Goal: Task Accomplishment & Management: Use online tool/utility

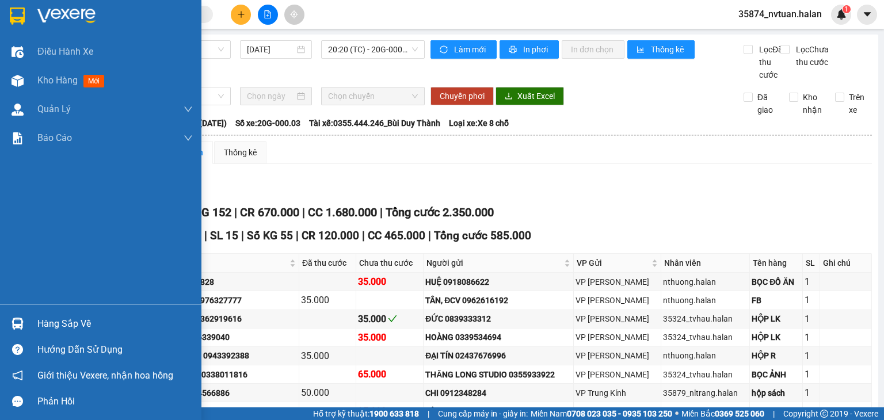
drag, startPoint x: 30, startPoint y: 326, endPoint x: 226, endPoint y: 284, distance: 200.1
click at [30, 326] on div "Hàng sắp về" at bounding box center [100, 324] width 201 height 26
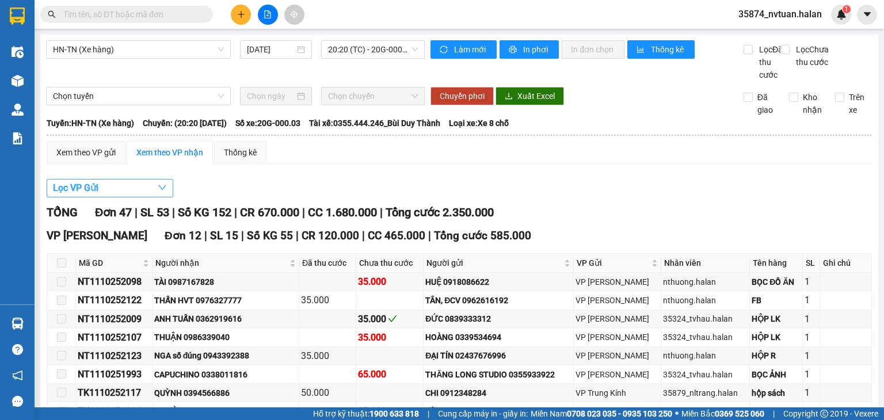
drag, startPoint x: 640, startPoint y: 196, endPoint x: 129, endPoint y: 205, distance: 511.1
click at [633, 195] on section "Kết quả tìm kiếm ( 0 ) Bộ lọc No Data 35874_nvtuan.halan 1 Điều hành xe Kho hàn…" at bounding box center [442, 210] width 884 height 420
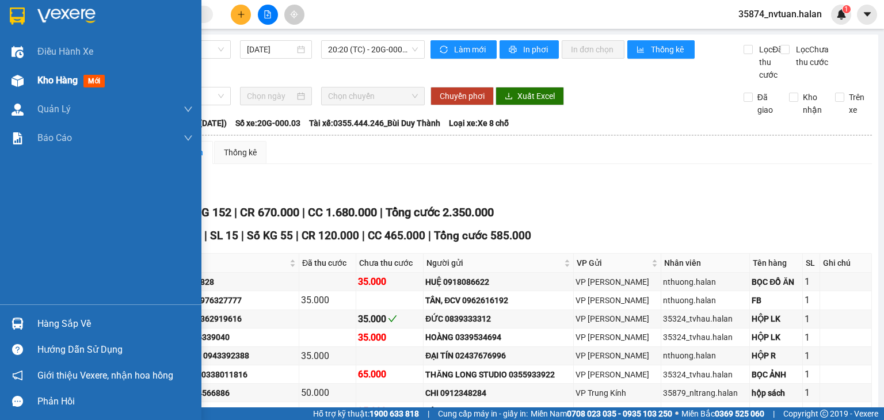
click at [57, 80] on span "Kho hàng" at bounding box center [57, 80] width 40 height 11
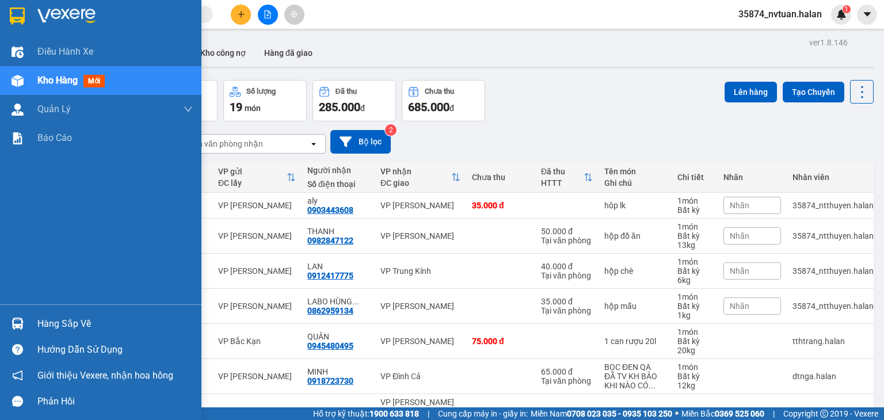
drag, startPoint x: 26, startPoint y: 320, endPoint x: 108, endPoint y: 312, distance: 82.1
click at [28, 320] on div "Hàng sắp về" at bounding box center [100, 324] width 201 height 26
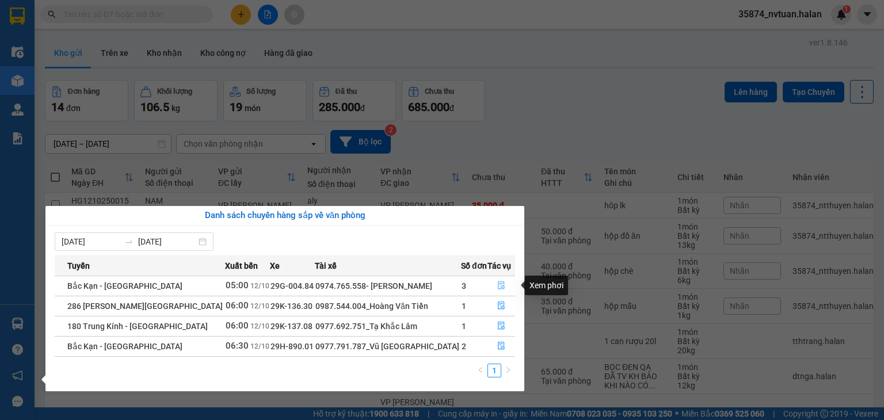
drag, startPoint x: 500, startPoint y: 288, endPoint x: 268, endPoint y: 291, distance: 231.9
click at [500, 288] on icon "file-done" at bounding box center [501, 286] width 7 height 8
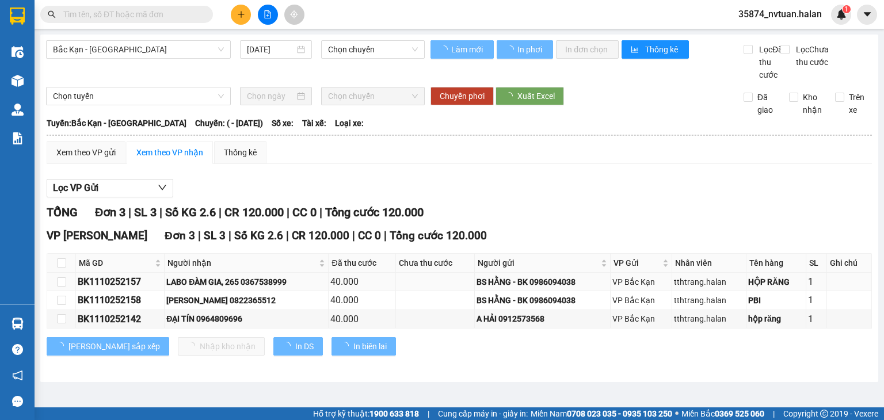
type input "[DATE]"
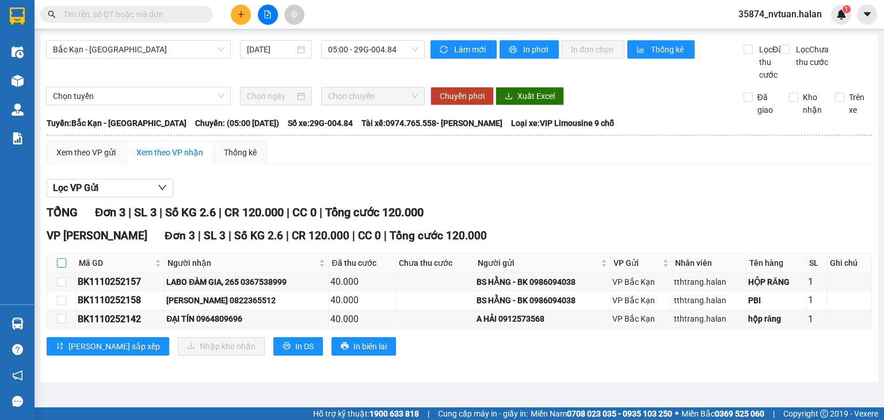
click at [60, 268] on input "checkbox" at bounding box center [61, 262] width 9 height 9
checkbox input "true"
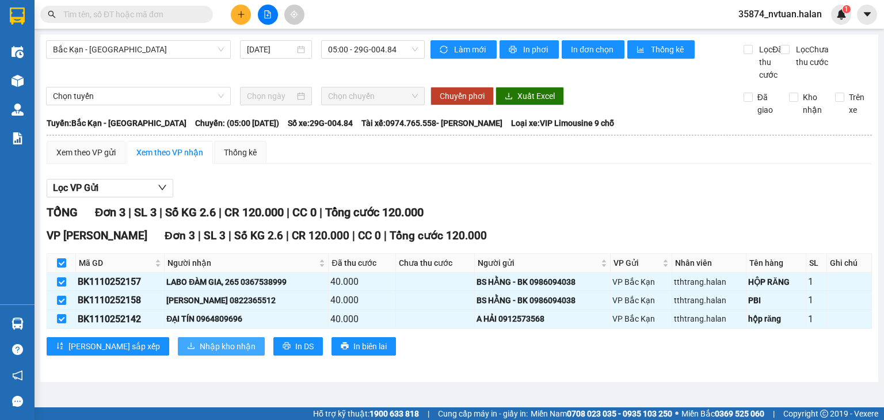
drag, startPoint x: 148, startPoint y: 356, endPoint x: 163, endPoint y: 356, distance: 14.4
click at [178, 356] on button "Nhập kho nhận" at bounding box center [221, 346] width 87 height 18
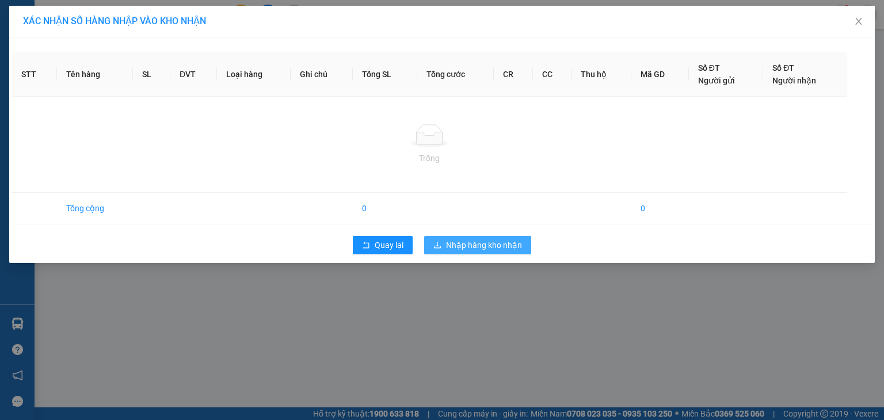
click at [499, 245] on span "Nhập hàng kho nhận" at bounding box center [484, 245] width 76 height 13
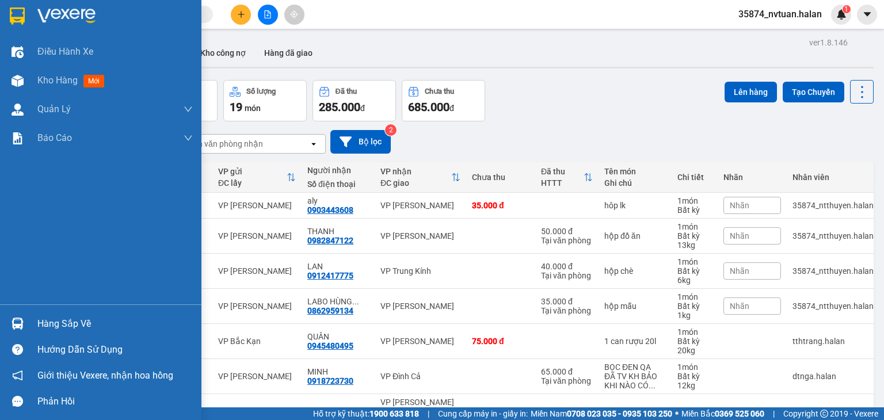
drag, startPoint x: 42, startPoint y: 322, endPoint x: 28, endPoint y: 311, distance: 17.6
click at [43, 323] on div "Hàng sắp về" at bounding box center [114, 323] width 155 height 17
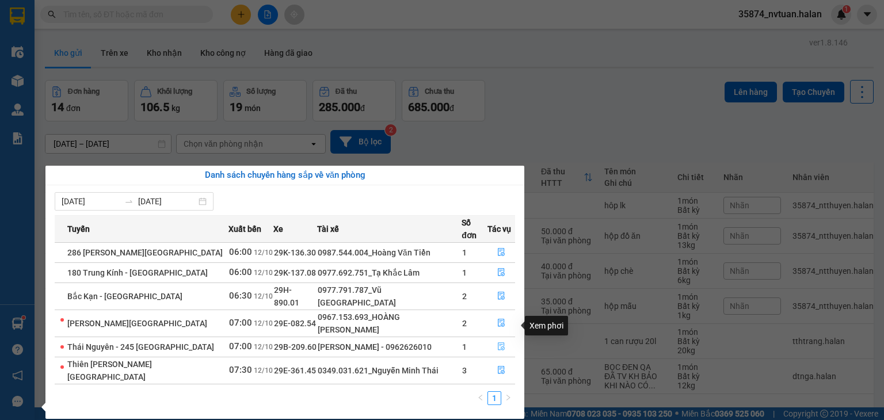
click at [497, 342] on icon "file-done" at bounding box center [501, 346] width 8 height 8
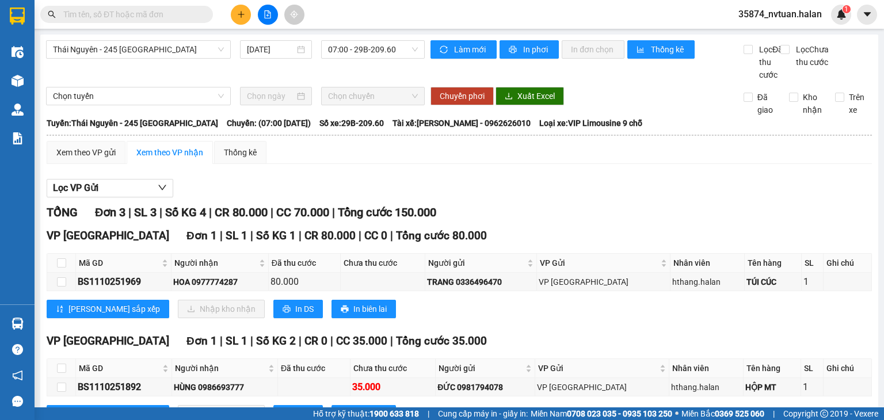
click at [593, 198] on div "Lọc VP Gửi" at bounding box center [459, 188] width 825 height 19
click at [700, 222] on div "TỔNG Đơn 3 | SL 3 | Số KG 4 | CR 80.000 | CC 70.000 | Tổng cước 150.000" at bounding box center [459, 213] width 825 height 18
click at [591, 198] on div "Lọc VP Gửi" at bounding box center [459, 188] width 825 height 19
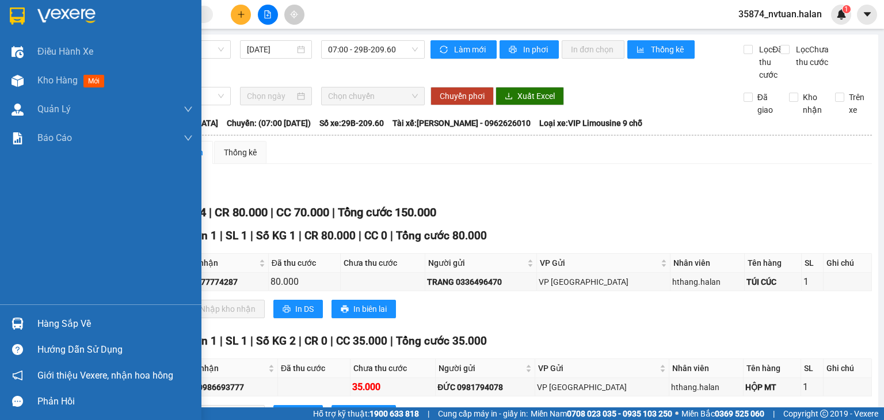
click at [49, 323] on div "Hàng sắp về" at bounding box center [114, 323] width 155 height 17
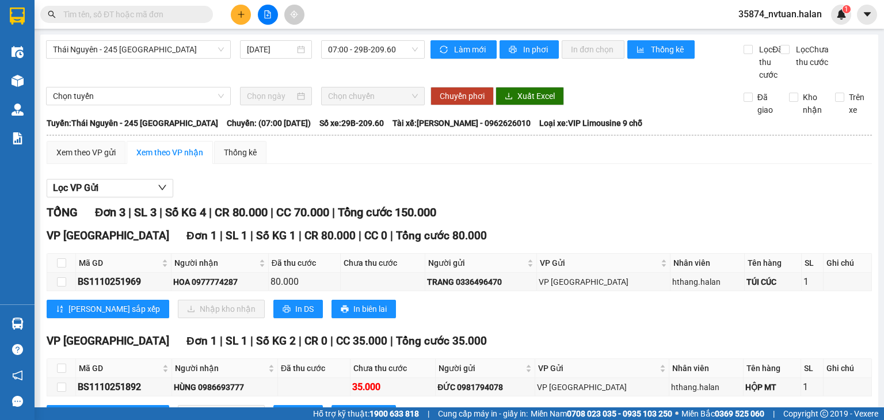
click at [633, 212] on section "Kết quả tìm kiếm ( 0 ) Bộ lọc No Data 35874_nvtuan.halan 1 Điều hành xe Kho hàn…" at bounding box center [442, 210] width 884 height 420
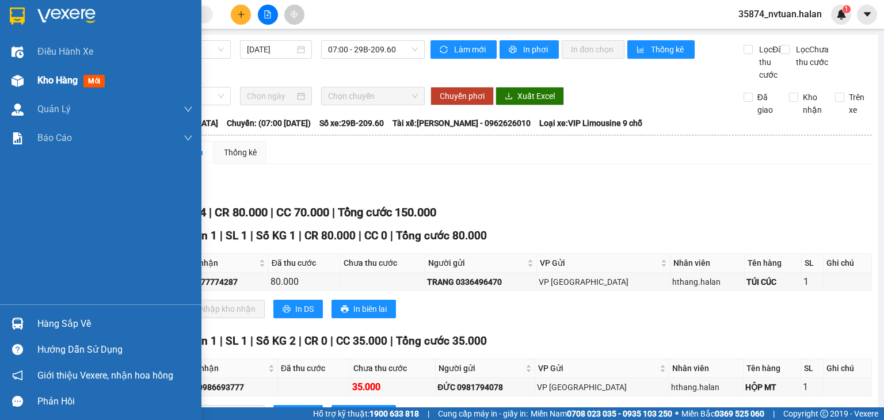
click at [42, 79] on span "Kho hàng" at bounding box center [57, 80] width 40 height 11
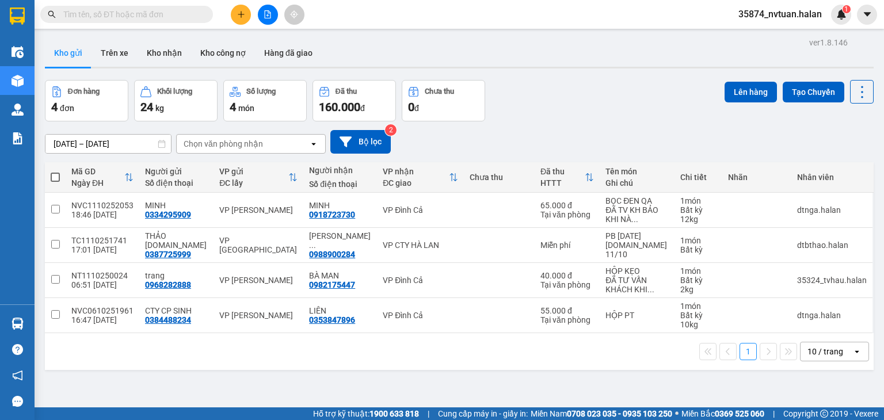
click at [136, 14] on input "text" at bounding box center [131, 14] width 136 height 13
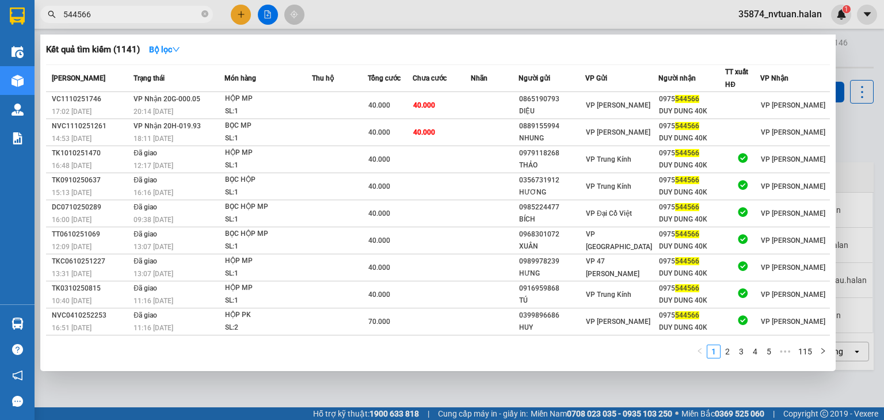
type input "544566"
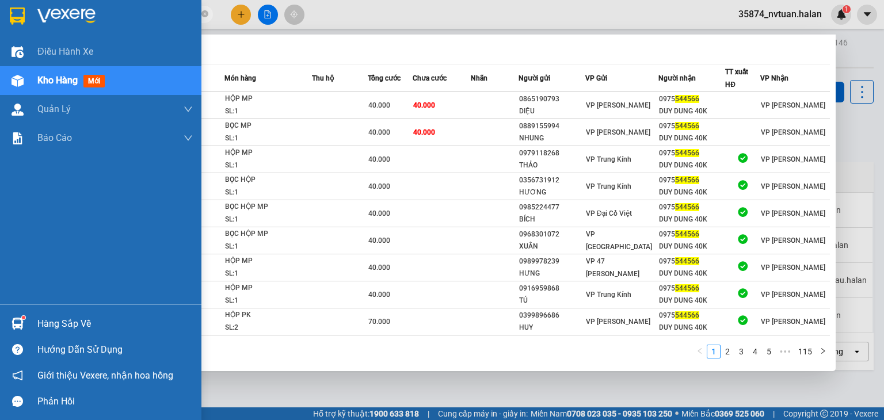
click at [48, 321] on div "Hàng sắp về" at bounding box center [114, 323] width 155 height 17
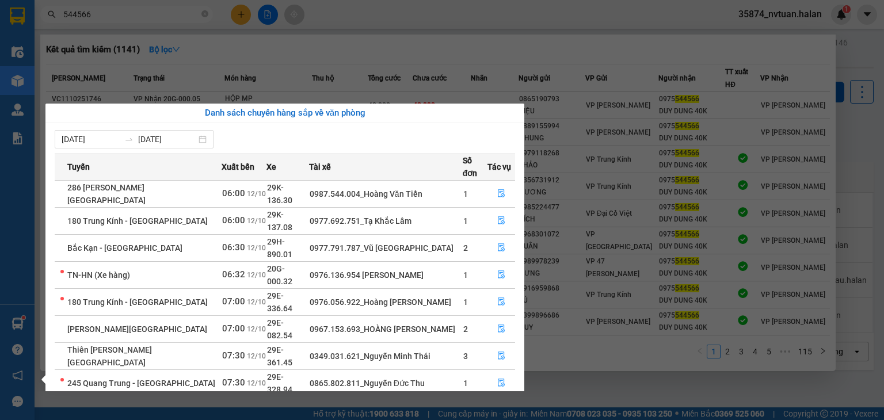
click at [255, 69] on section "Kết quả tìm kiếm ( 1141 ) Bộ lọc Mã ĐH Trạng thái Món hàng Thu hộ Tổng cước Chư…" at bounding box center [442, 210] width 884 height 420
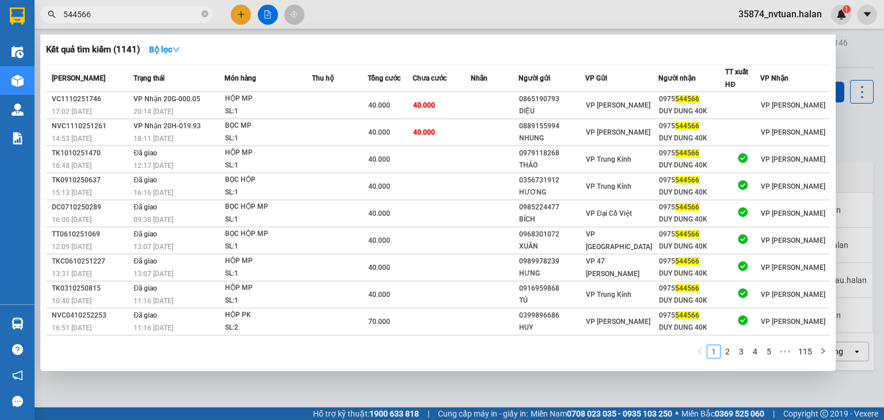
click at [269, 14] on div at bounding box center [442, 210] width 884 height 420
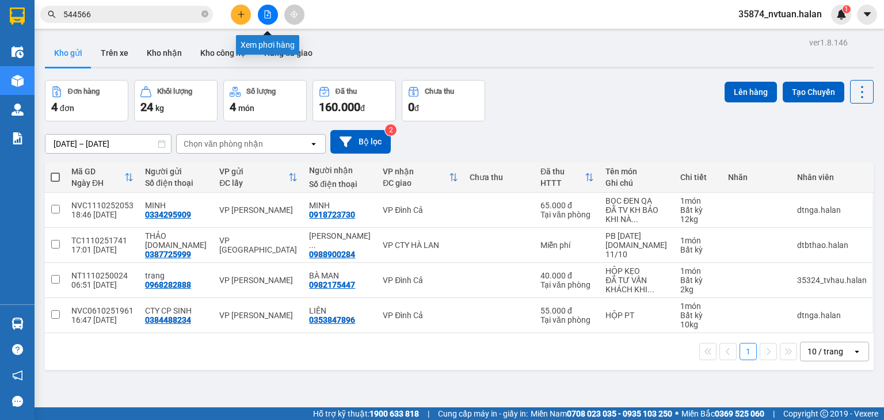
click at [267, 16] on icon "file-add" at bounding box center [268, 14] width 8 height 8
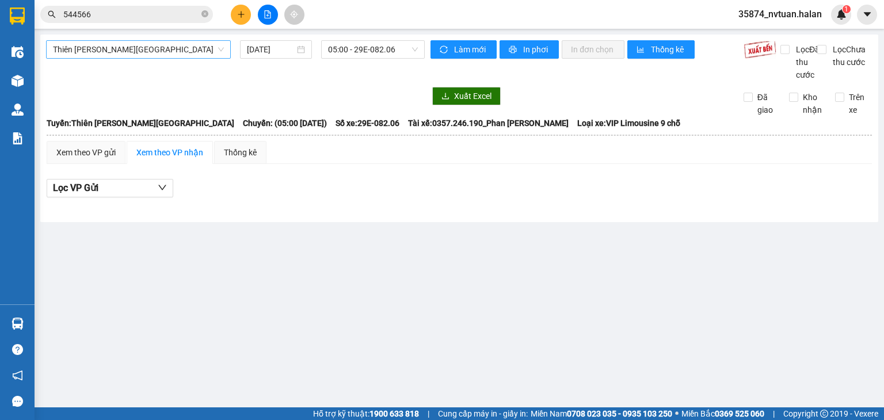
click at [159, 52] on span "Thiên [PERSON_NAME][GEOGRAPHIC_DATA]" at bounding box center [138, 49] width 171 height 17
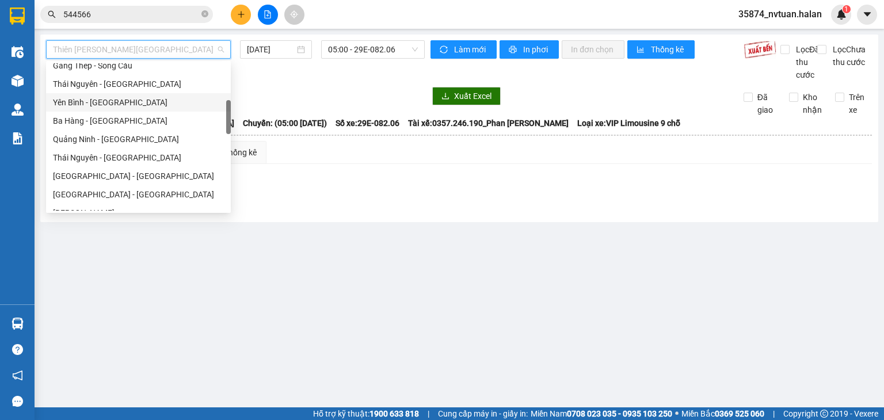
scroll to position [288, 0]
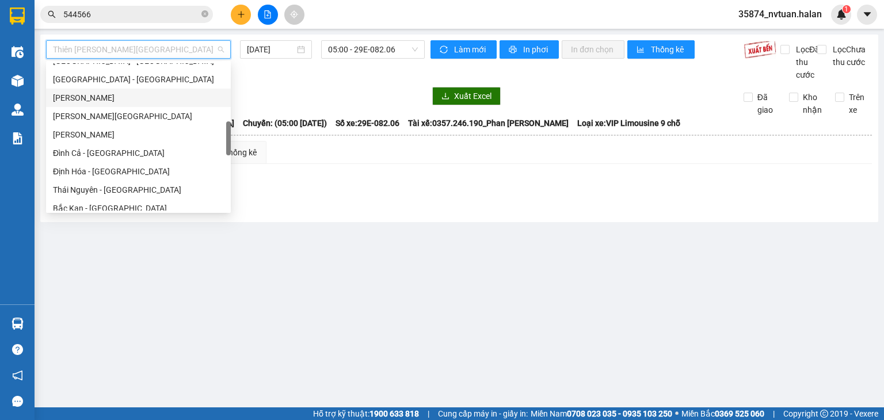
click at [120, 100] on div "[PERSON_NAME]" at bounding box center [138, 98] width 171 height 13
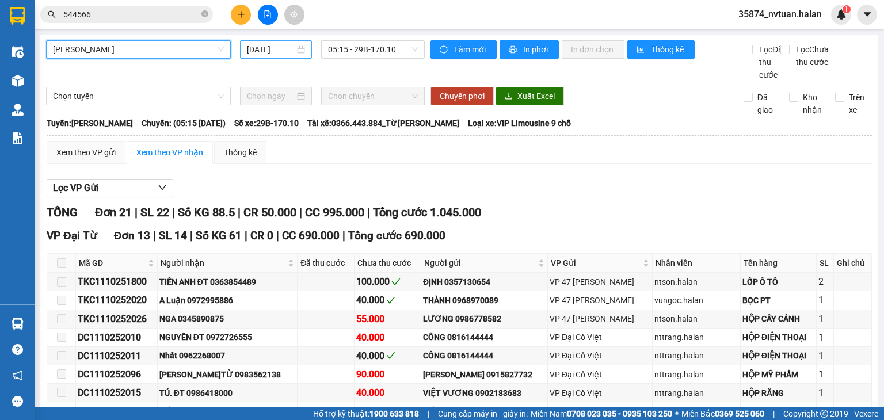
click at [268, 47] on input "[DATE]" at bounding box center [270, 49] width 47 height 13
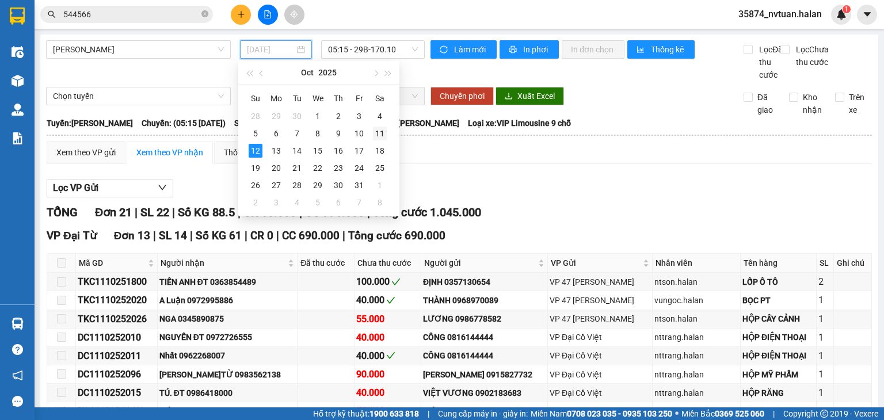
click at [384, 134] on div "11" at bounding box center [380, 134] width 14 height 14
type input "[DATE]"
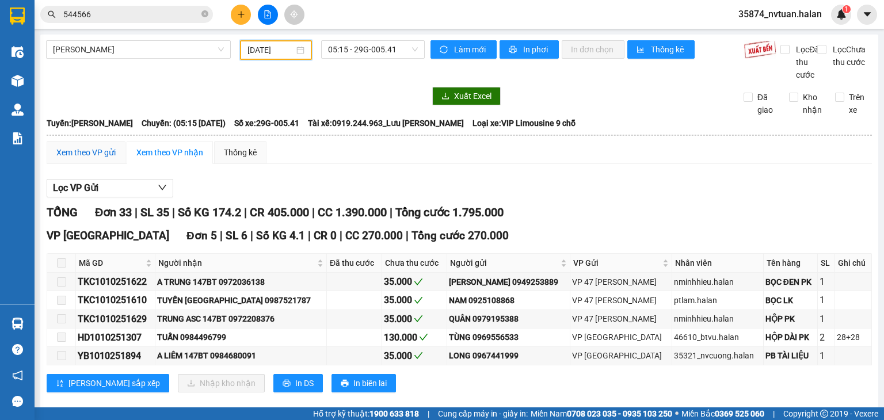
click at [82, 159] on div "Xem theo VP gửi" at bounding box center [85, 152] width 59 height 13
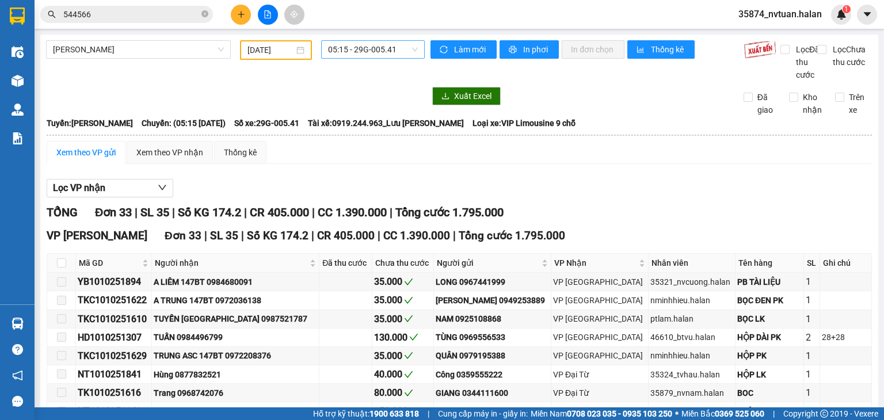
click at [382, 47] on span "05:15 - 29G-005.41" at bounding box center [373, 49] width 90 height 17
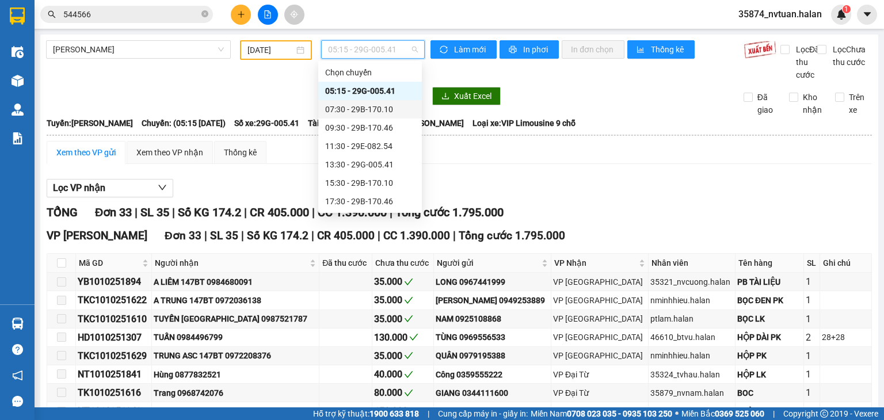
click at [369, 110] on div "07:30 - 29B-170.10" at bounding box center [370, 109] width 90 height 13
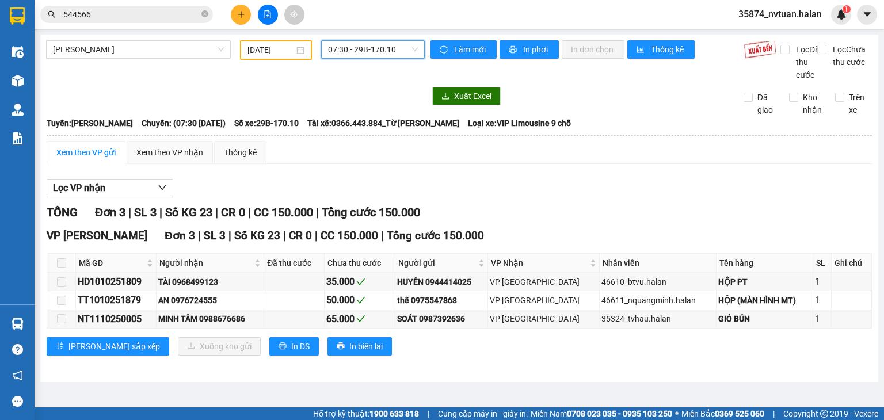
click at [365, 55] on span "07:30 - 29B-170.10" at bounding box center [373, 49] width 90 height 17
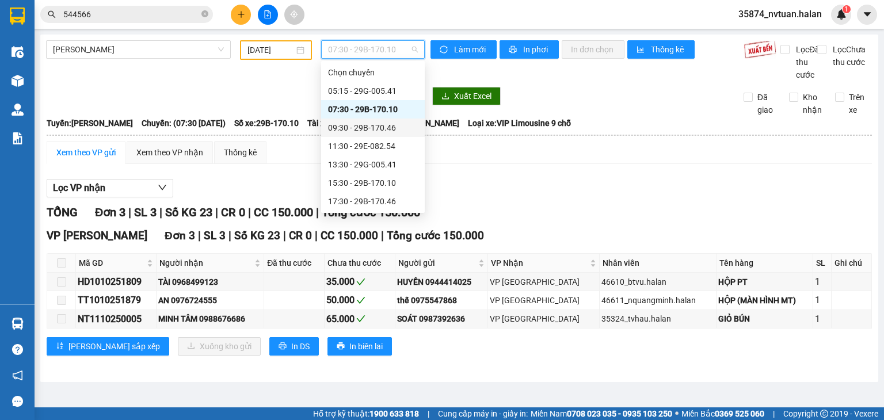
click at [370, 130] on div "09:30 - 29B-170.46" at bounding box center [373, 127] width 90 height 13
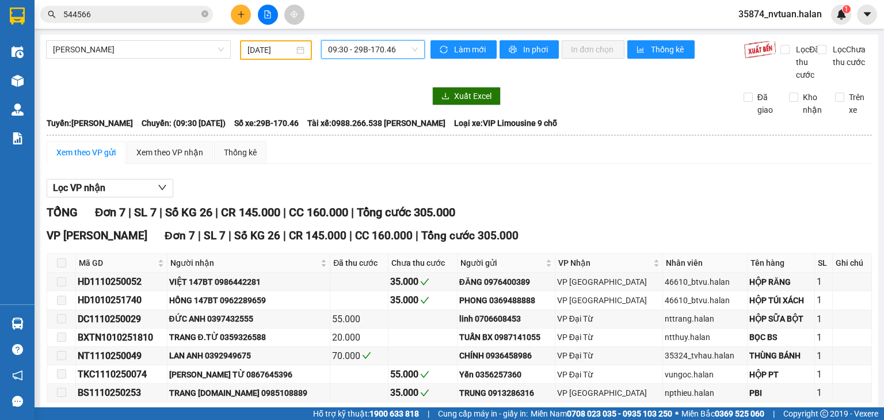
click at [360, 50] on span "09:30 - 29B-170.46" at bounding box center [373, 49] width 90 height 17
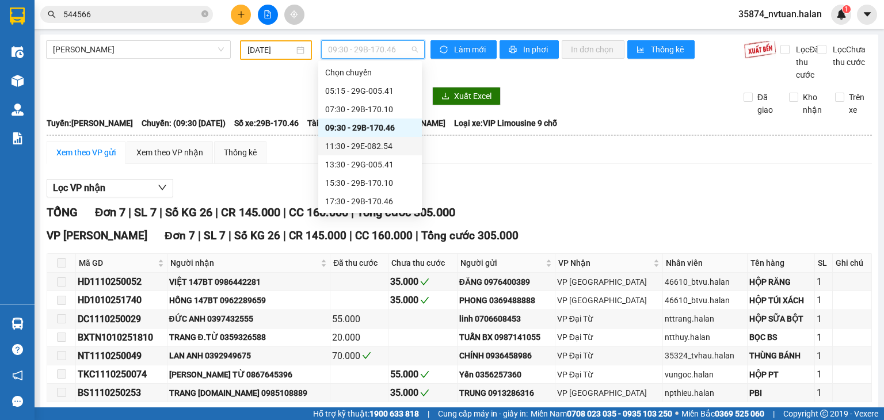
click at [367, 148] on div "11:30 - 29E-082.54" at bounding box center [370, 146] width 90 height 13
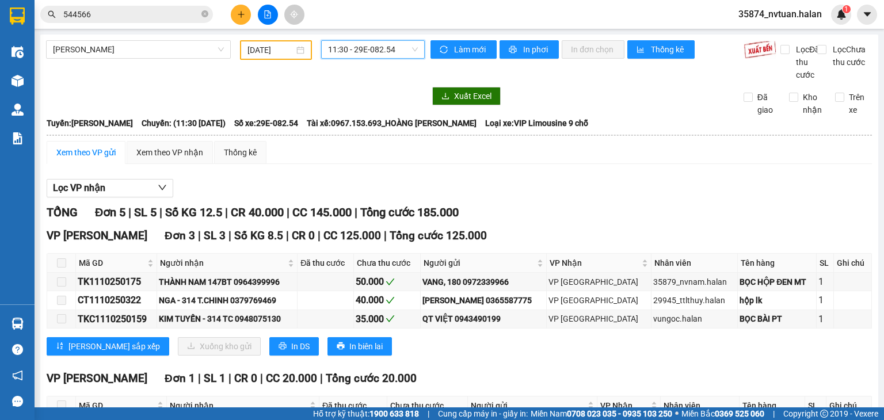
click at [378, 44] on span "11:30 - 29E-082.54" at bounding box center [373, 49] width 90 height 17
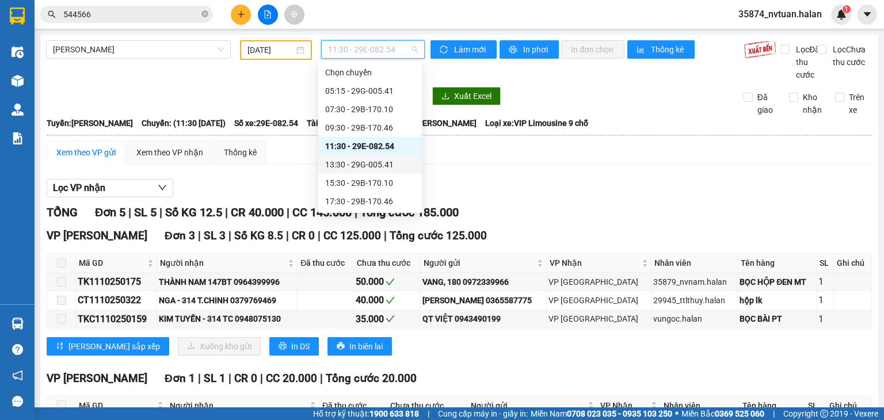
click at [366, 167] on div "13:30 - 29G-005.41" at bounding box center [370, 164] width 90 height 13
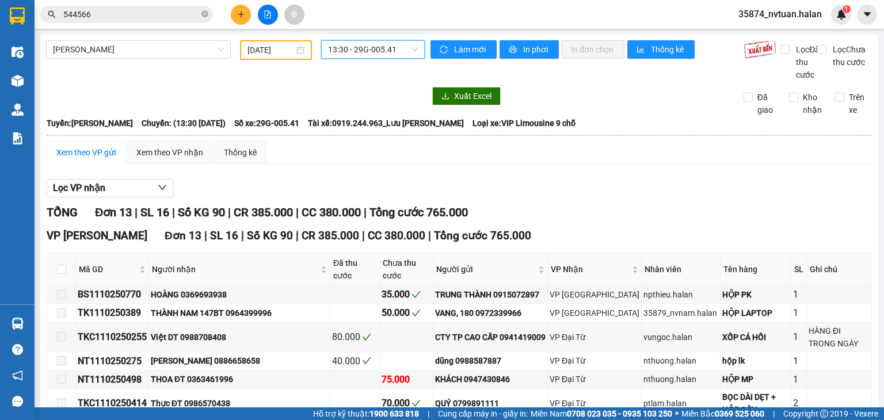
click at [397, 49] on span "13:30 - 29G-005.41" at bounding box center [373, 49] width 90 height 17
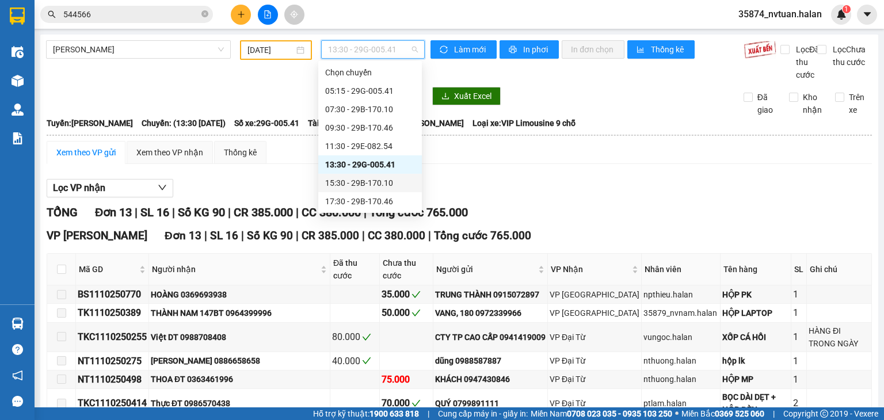
click at [386, 182] on div "15:30 - 29B-170.10" at bounding box center [370, 183] width 90 height 13
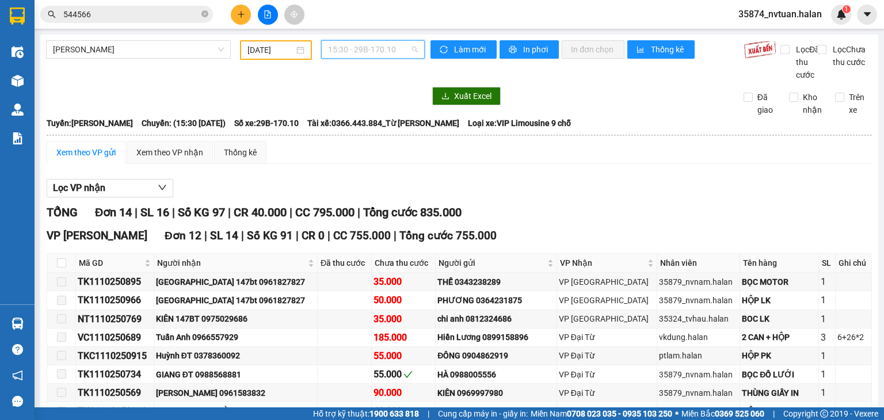
click at [368, 44] on span "15:30 - 29B-170.10" at bounding box center [373, 49] width 90 height 17
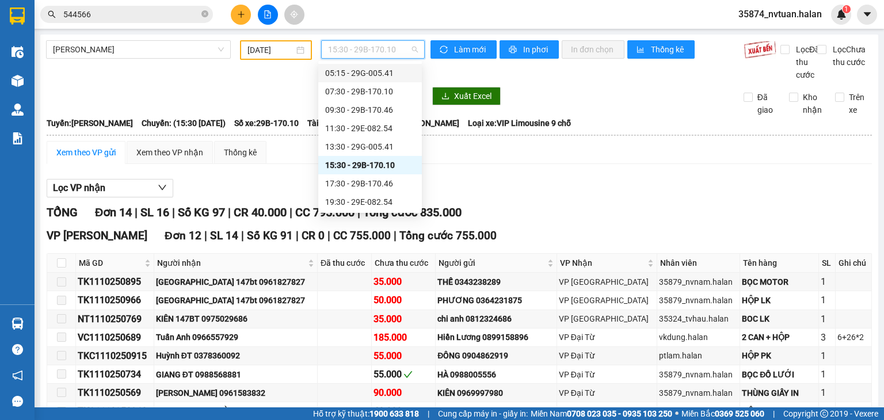
scroll to position [18, 0]
click at [373, 182] on div "17:30 - 29B-170.46" at bounding box center [370, 183] width 90 height 13
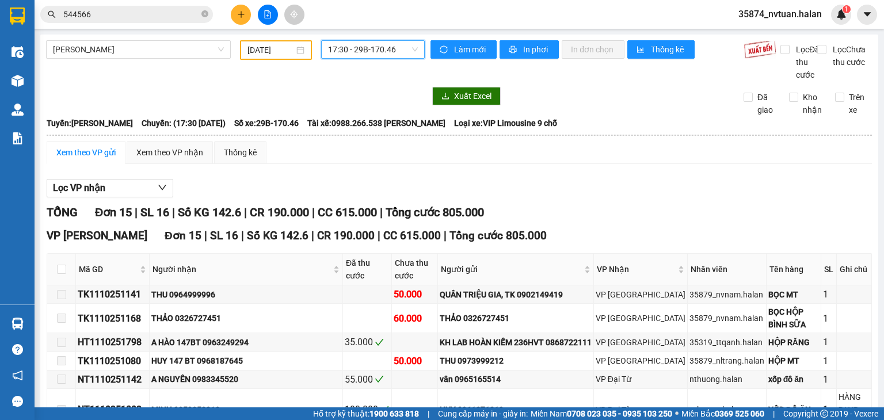
click at [380, 47] on span "17:30 - 29B-170.46" at bounding box center [373, 49] width 90 height 17
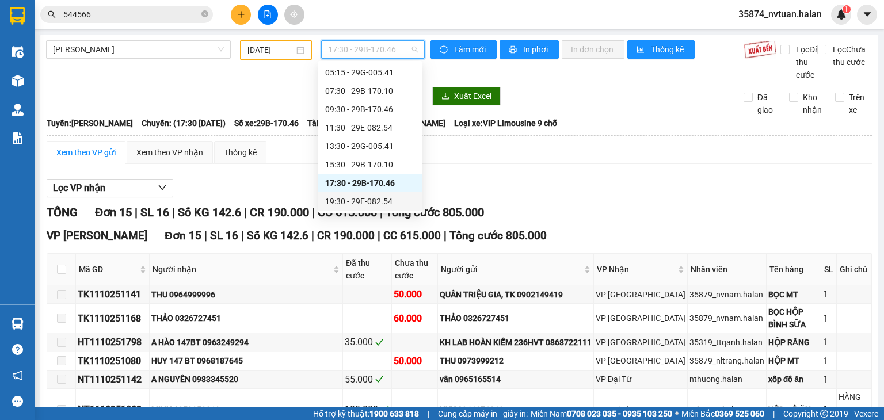
click at [378, 201] on div "19:30 - 29E-082.54" at bounding box center [370, 201] width 90 height 13
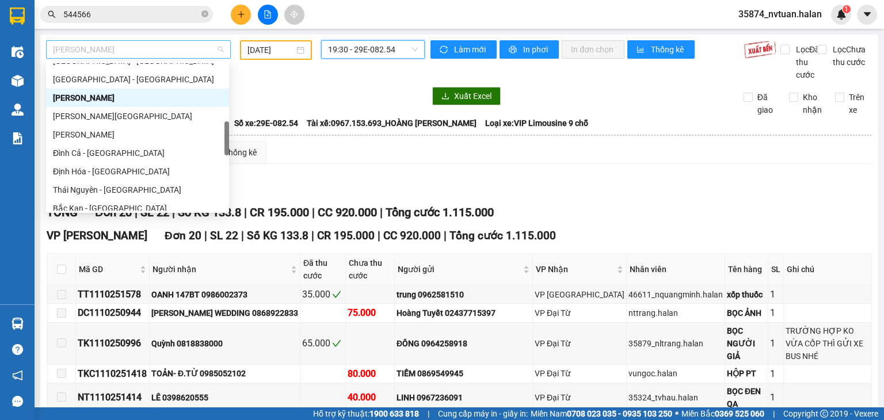
click at [163, 49] on span "[PERSON_NAME]" at bounding box center [138, 49] width 171 height 17
click at [124, 190] on div "Thái Nguyên - [GEOGRAPHIC_DATA]" at bounding box center [137, 190] width 169 height 13
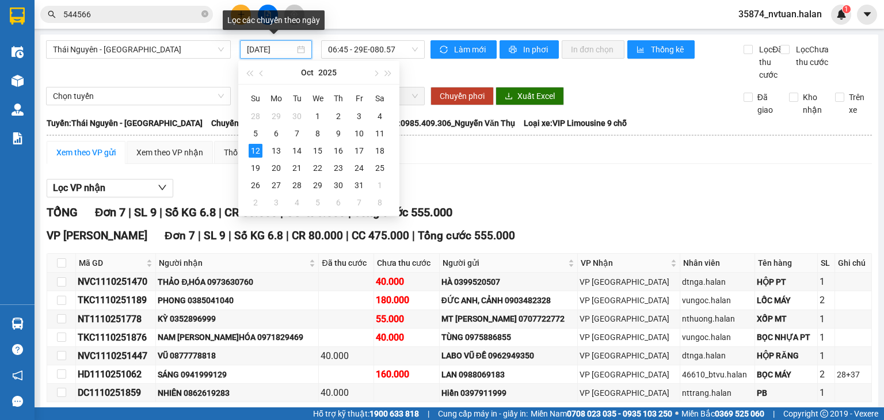
click at [262, 49] on input "[DATE]" at bounding box center [270, 49] width 47 height 13
click at [377, 136] on div "11" at bounding box center [380, 134] width 14 height 14
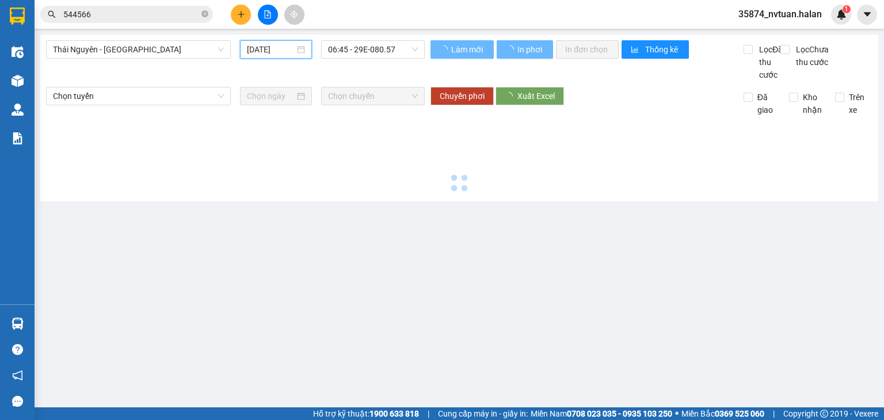
type input "[DATE]"
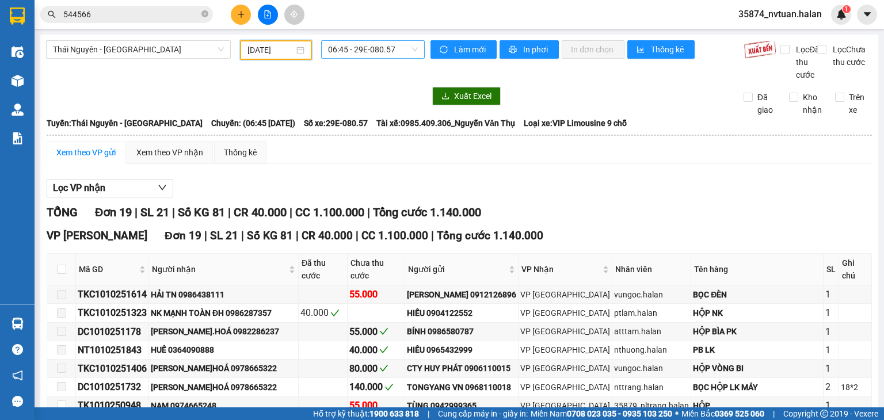
click at [371, 46] on span "06:45 - 29E-080.57" at bounding box center [373, 49] width 90 height 17
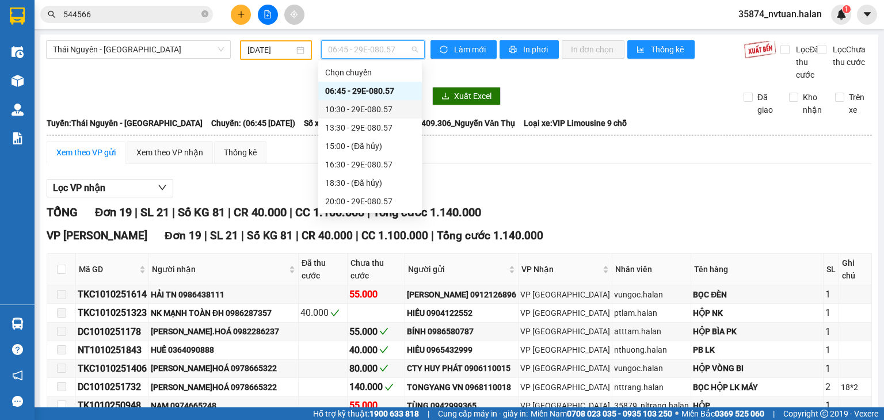
click at [376, 110] on div "10:30 - 29E-080.57" at bounding box center [370, 109] width 90 height 13
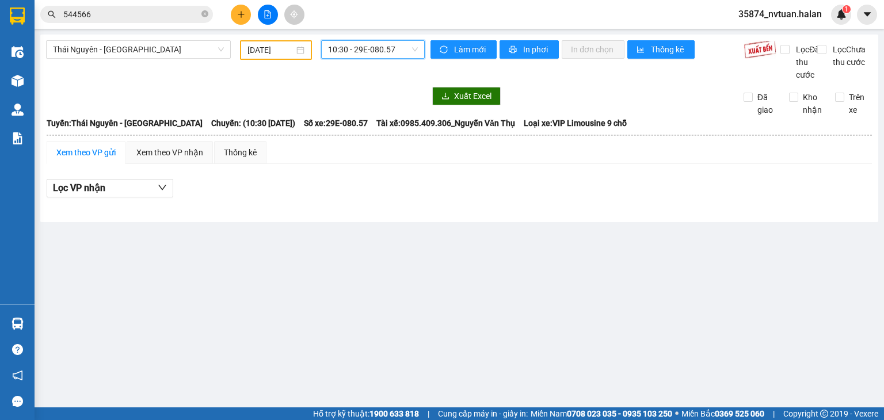
click at [382, 47] on span "10:30 - 29E-080.57" at bounding box center [373, 49] width 90 height 17
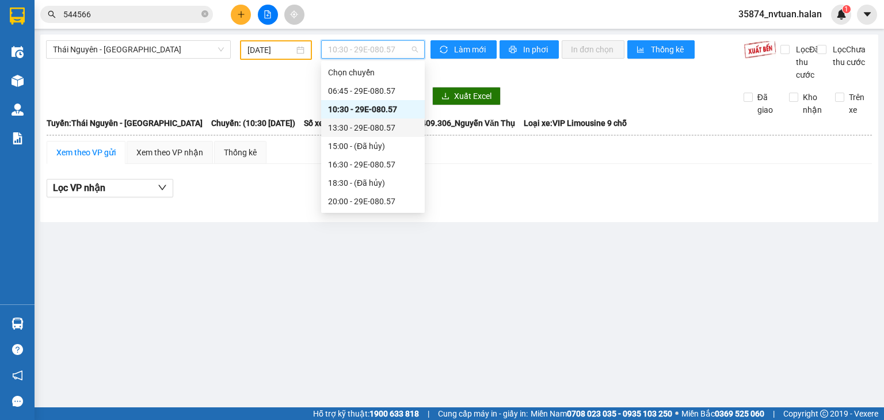
click at [386, 127] on div "13:30 - 29E-080.57" at bounding box center [373, 127] width 90 height 13
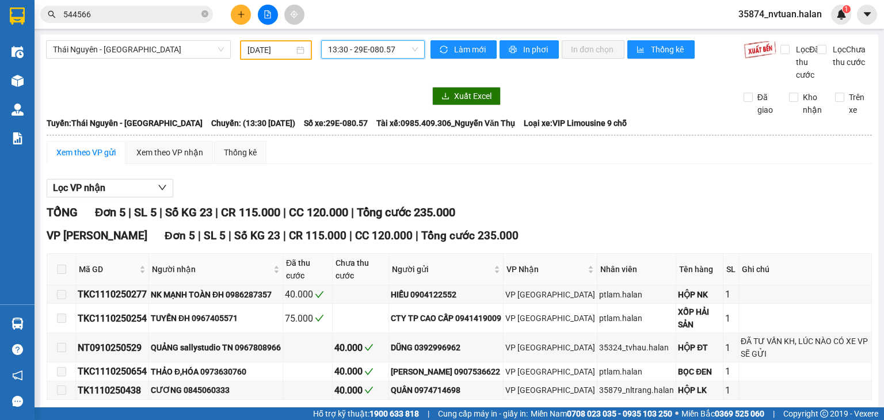
click at [376, 49] on span "13:30 - 29E-080.57" at bounding box center [373, 49] width 90 height 17
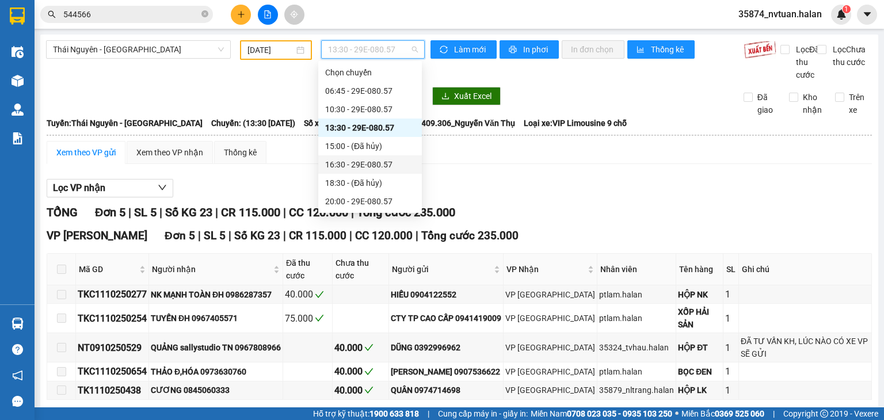
click at [378, 165] on div "16:30 - 29E-080.57" at bounding box center [370, 164] width 90 height 13
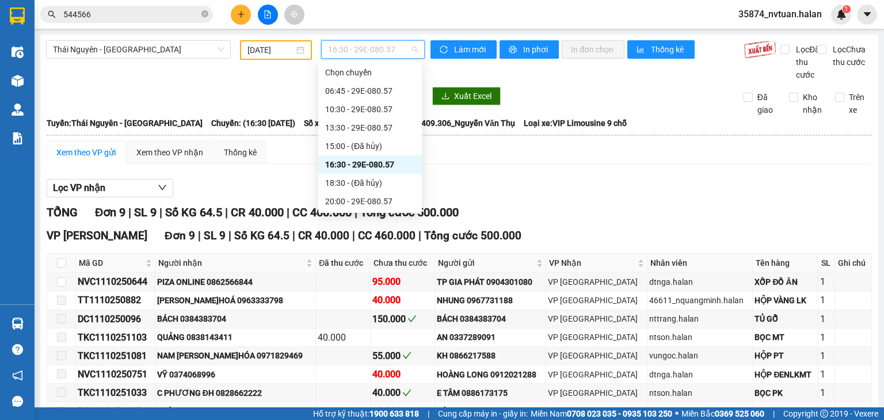
click at [379, 45] on span "16:30 - 29E-080.57" at bounding box center [373, 49] width 90 height 17
click at [375, 201] on div "20:00 - 29E-080.57" at bounding box center [370, 201] width 90 height 13
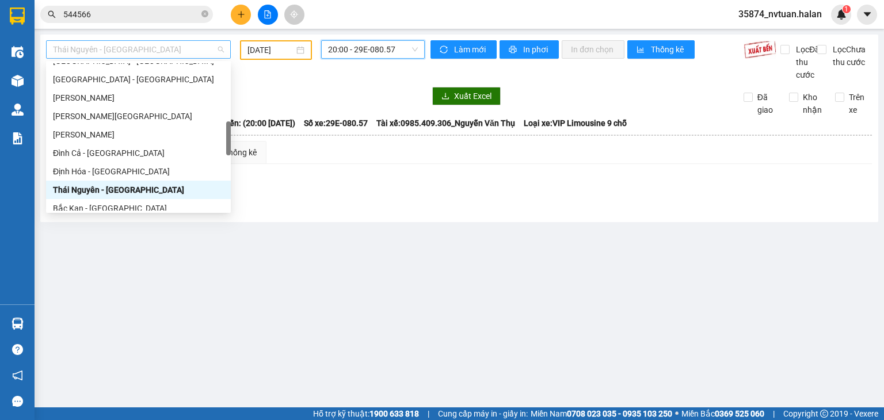
click at [154, 51] on span "Thái Nguyên - [GEOGRAPHIC_DATA]" at bounding box center [138, 49] width 171 height 17
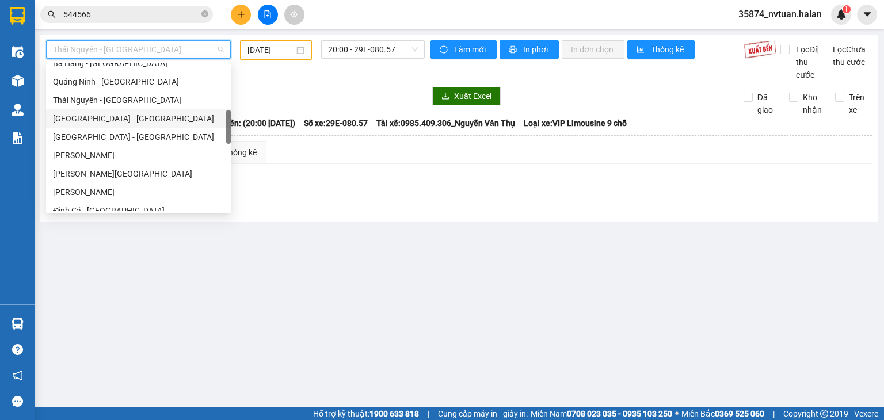
scroll to position [173, 0]
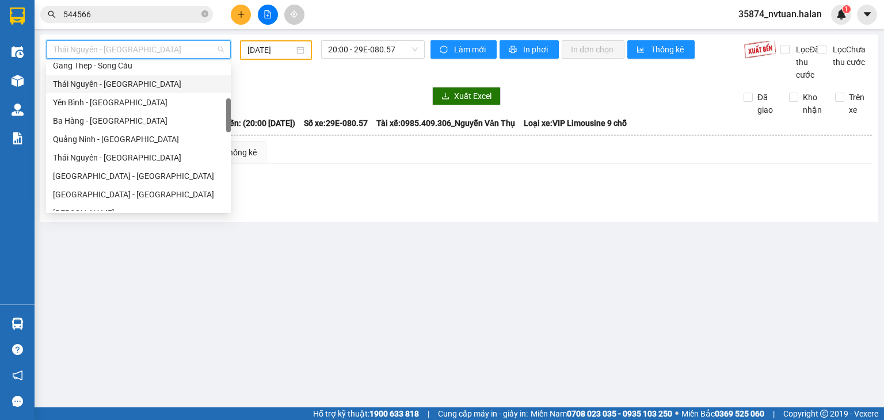
click at [124, 86] on div "Thái Nguyên - [GEOGRAPHIC_DATA]" at bounding box center [138, 84] width 171 height 13
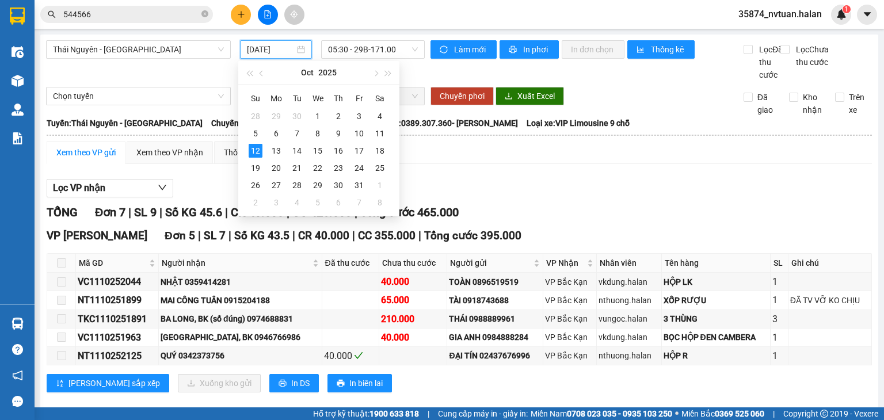
click at [269, 51] on input "[DATE]" at bounding box center [270, 49] width 47 height 13
click at [381, 133] on div "11" at bounding box center [380, 134] width 14 height 14
type input "[DATE]"
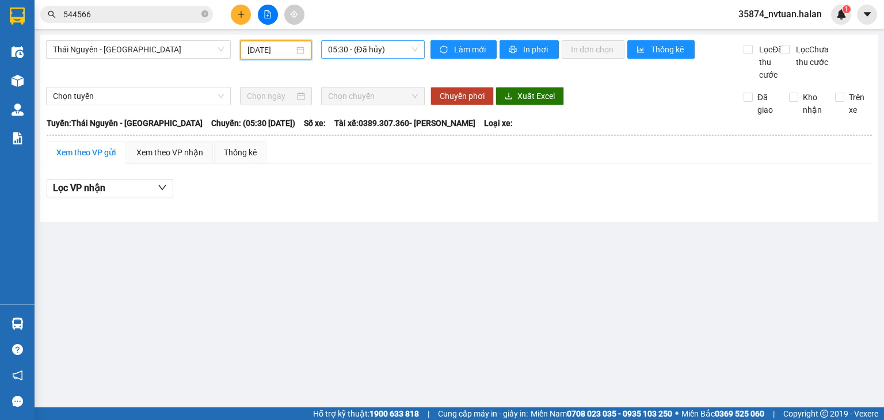
click at [357, 47] on span "05:30 - (Đã hủy)" at bounding box center [373, 49] width 90 height 17
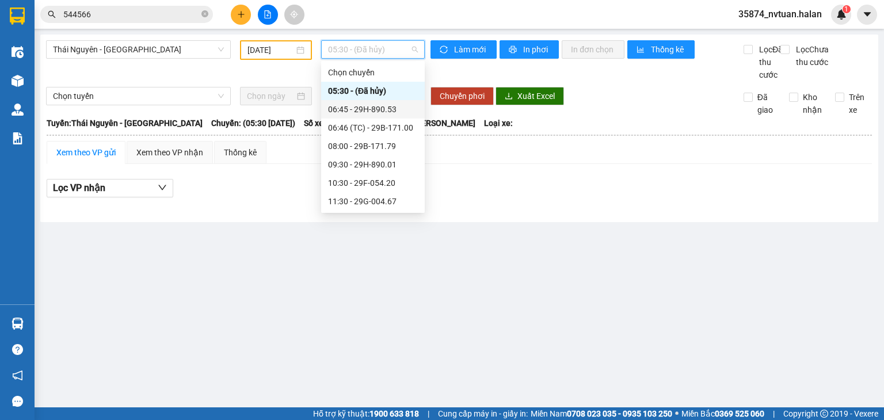
click at [360, 109] on div "06:45 - 29H-890.53" at bounding box center [373, 109] width 90 height 13
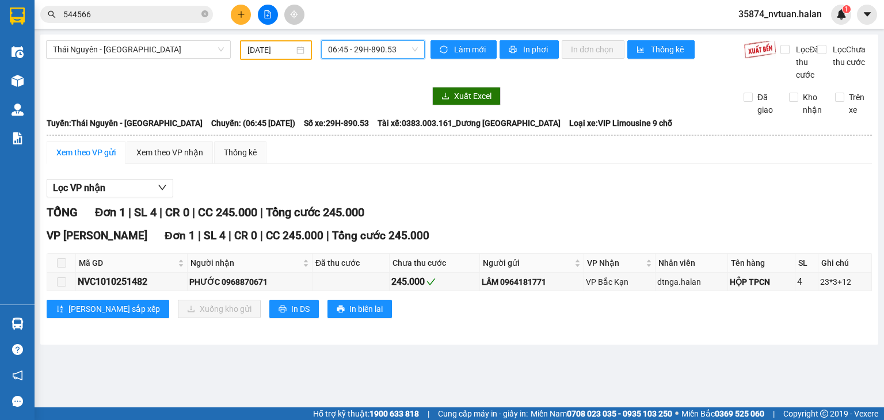
click at [350, 44] on span "06:45 - 29H-890.53" at bounding box center [373, 49] width 90 height 17
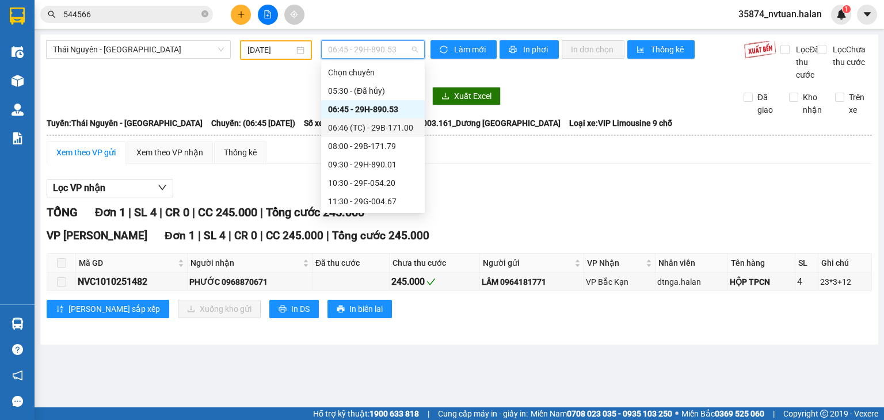
click at [379, 130] on div "06:46 (TC) - 29B-171.00" at bounding box center [373, 127] width 90 height 13
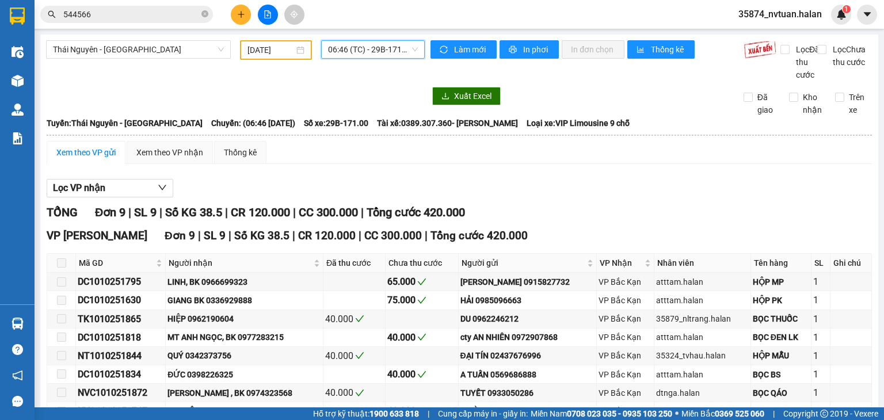
click at [362, 47] on span "06:46 (TC) - 29B-171.00" at bounding box center [373, 49] width 90 height 17
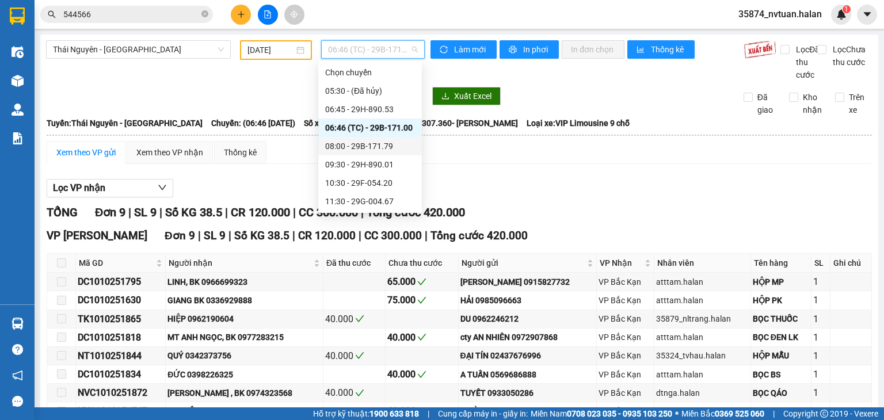
click at [376, 143] on div "08:00 - 29B-171.79" at bounding box center [370, 146] width 90 height 13
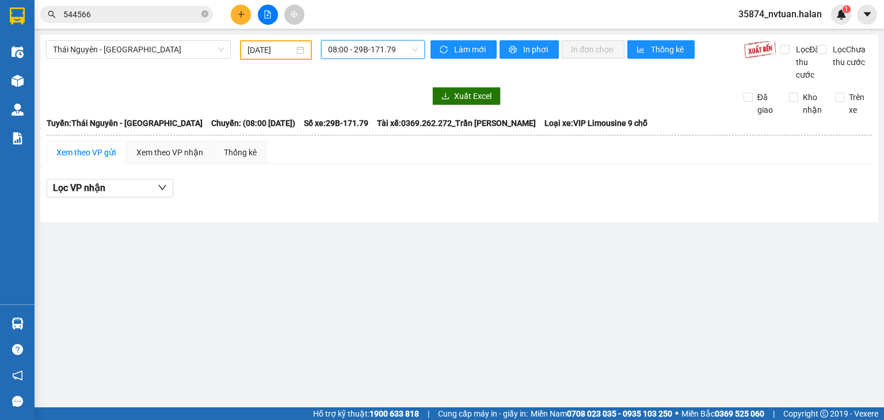
click at [366, 55] on span "08:00 - 29B-171.79" at bounding box center [373, 49] width 90 height 17
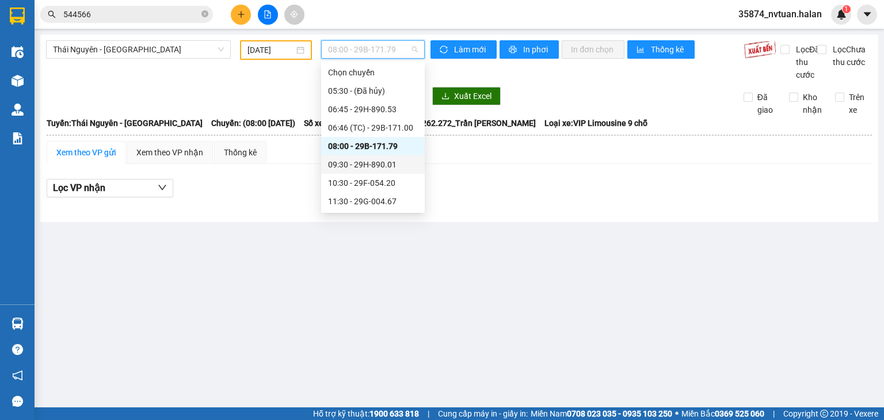
click at [382, 167] on div "09:30 - 29H-890.01" at bounding box center [373, 164] width 90 height 13
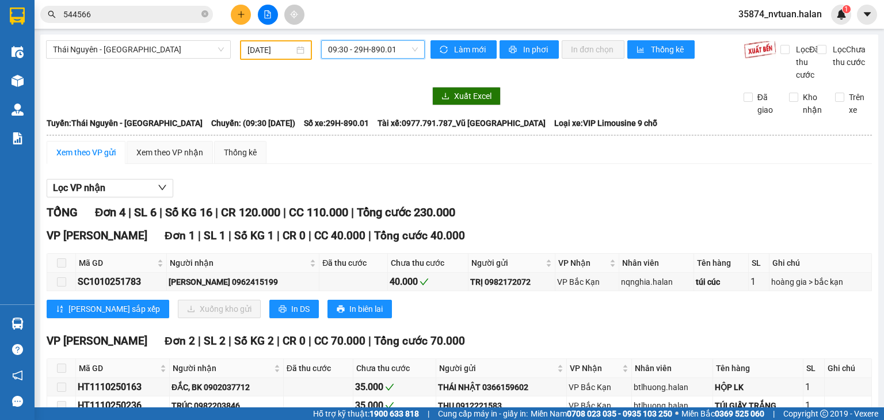
click at [367, 52] on span "09:30 - 29H-890.01" at bounding box center [373, 49] width 90 height 17
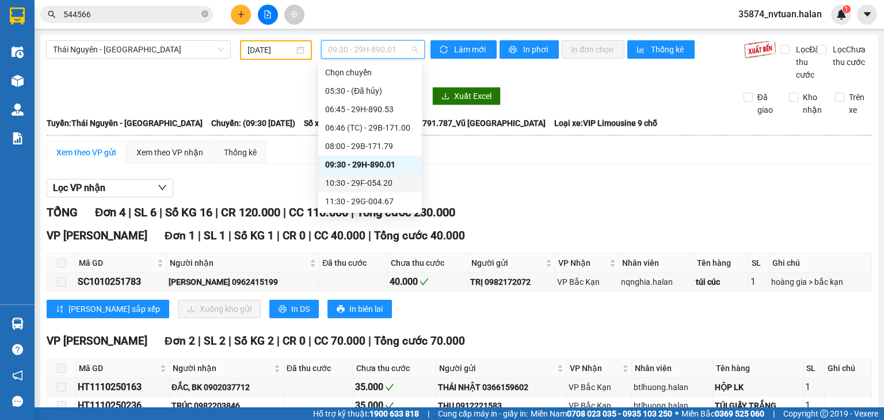
click at [375, 181] on div "10:30 - 29F-054.20" at bounding box center [370, 183] width 90 height 13
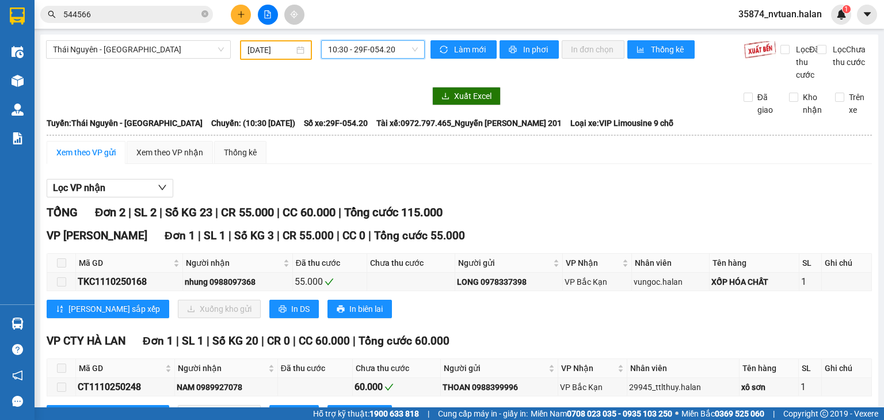
click at [353, 52] on span "10:30 - 29F-054.20" at bounding box center [373, 49] width 90 height 17
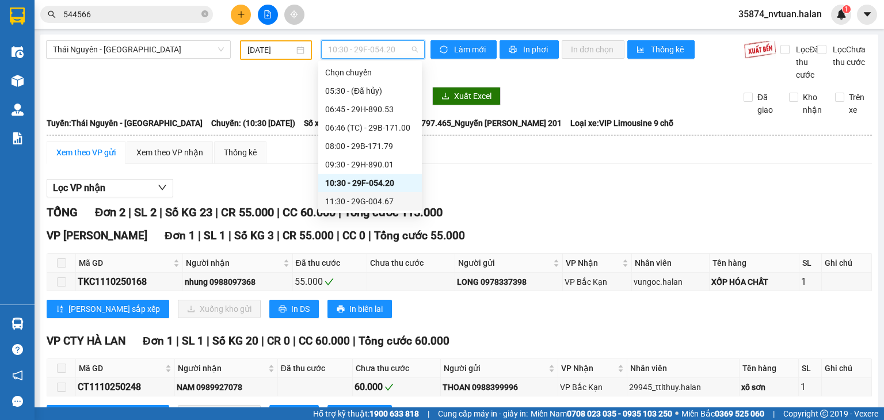
click at [373, 200] on div "11:30 - 29G-004.67" at bounding box center [370, 201] width 90 height 13
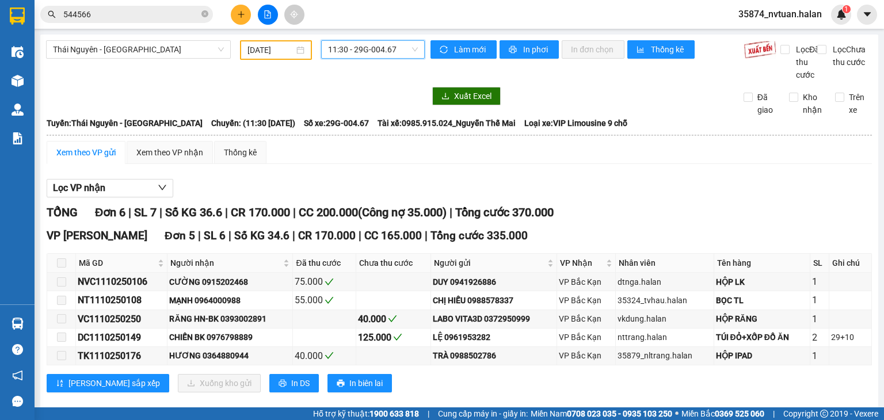
click at [373, 49] on span "11:30 - 29G-004.67" at bounding box center [373, 49] width 90 height 17
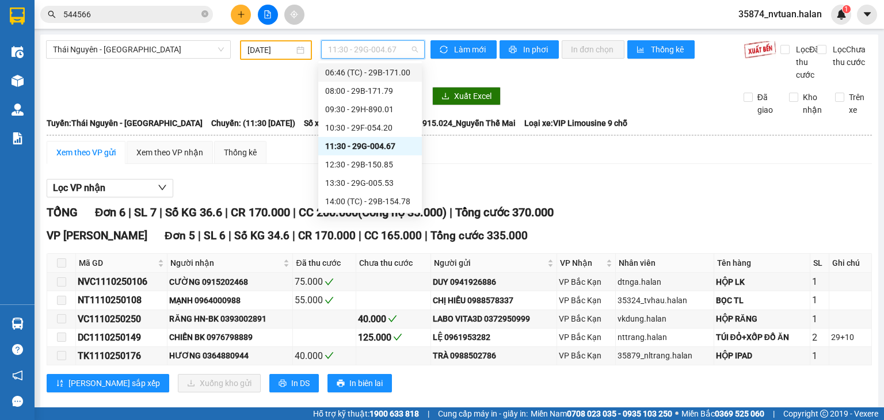
scroll to position [58, 0]
click at [379, 162] on div "12:30 - 29B-150.85" at bounding box center [370, 162] width 90 height 13
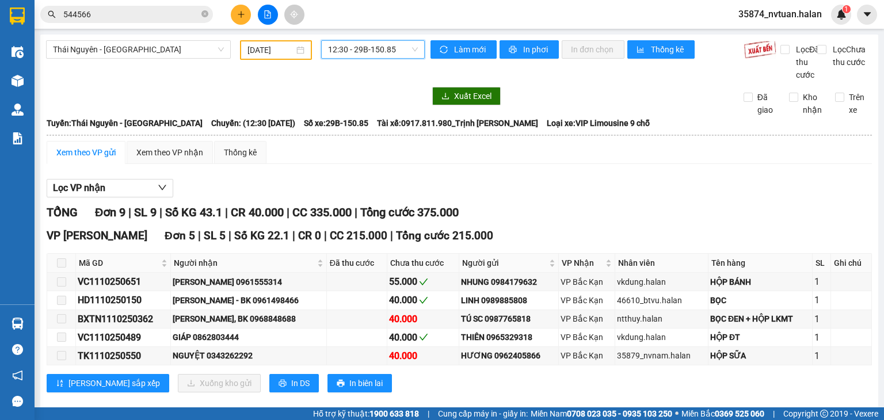
click at [371, 52] on span "12:30 - 29B-150.85" at bounding box center [373, 49] width 90 height 17
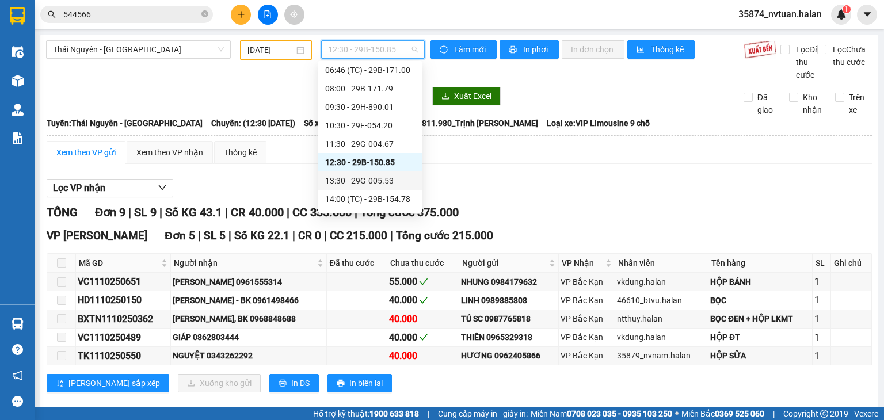
click at [383, 178] on div "13:30 - 29G-005.53" at bounding box center [370, 180] width 90 height 13
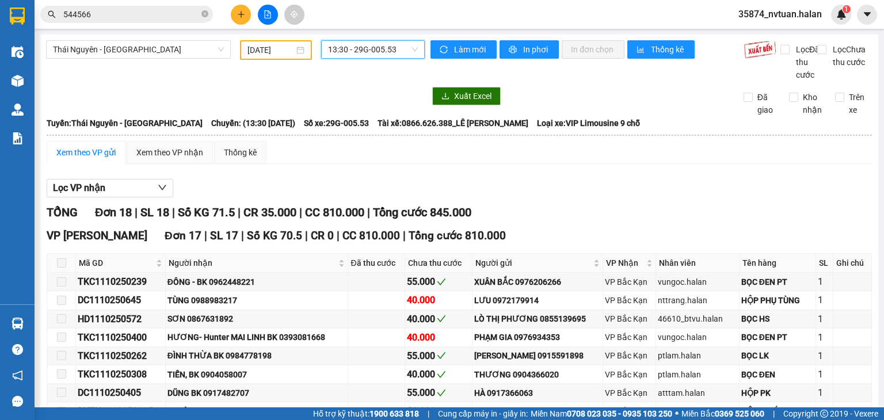
click at [372, 47] on span "13:30 - 29G-005.53" at bounding box center [373, 49] width 90 height 17
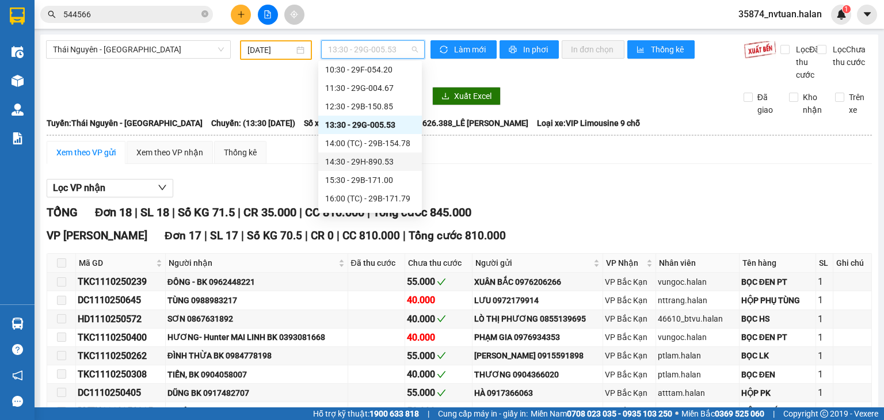
scroll to position [115, 0]
click at [379, 143] on div "14:00 (TC) - 29B-154.78" at bounding box center [370, 141] width 90 height 13
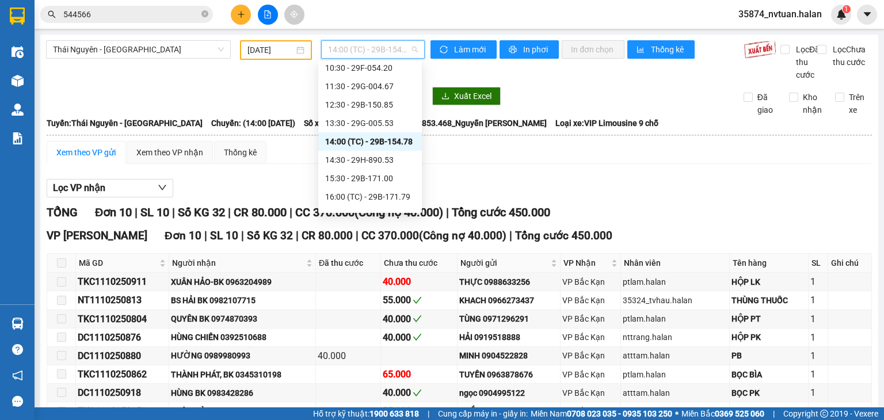
click at [378, 47] on span "14:00 (TC) - 29B-154.78" at bounding box center [373, 49] width 90 height 17
click at [374, 161] on div "14:30 - 29H-890.53" at bounding box center [370, 160] width 90 height 13
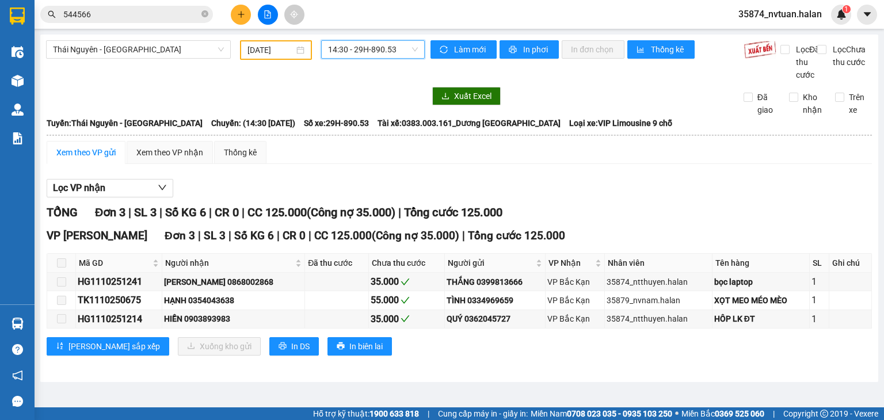
click at [373, 49] on span "14:30 - 29H-890.53" at bounding box center [373, 49] width 90 height 17
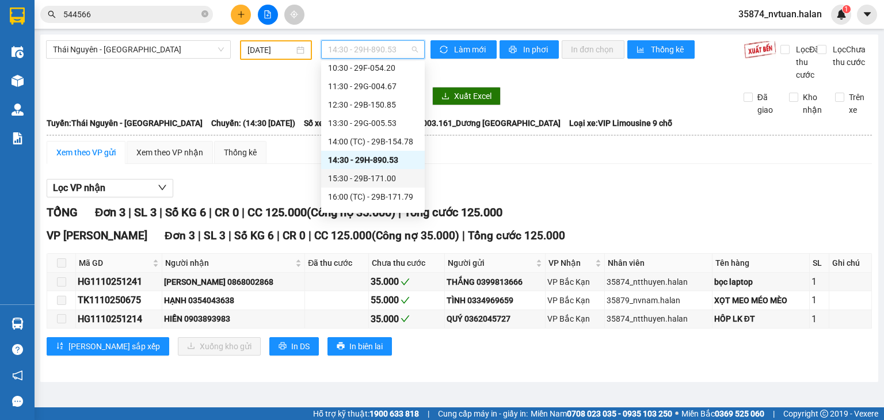
click at [375, 180] on div "15:30 - 29B-171.00" at bounding box center [373, 178] width 90 height 13
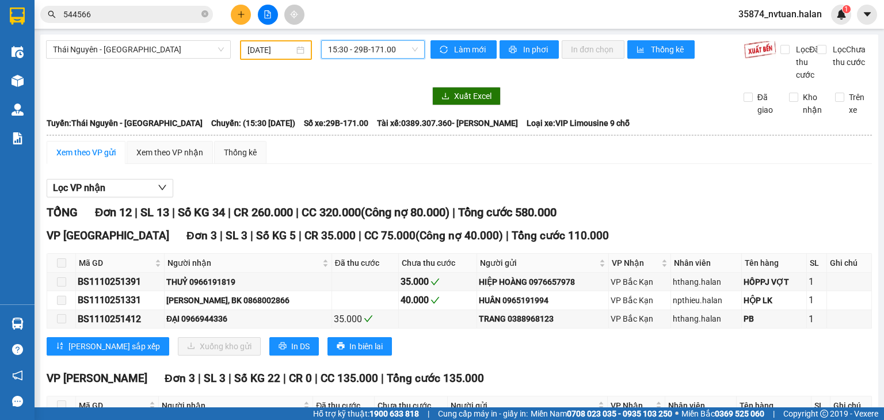
click at [377, 48] on span "15:30 - 29B-171.00" at bounding box center [373, 49] width 90 height 17
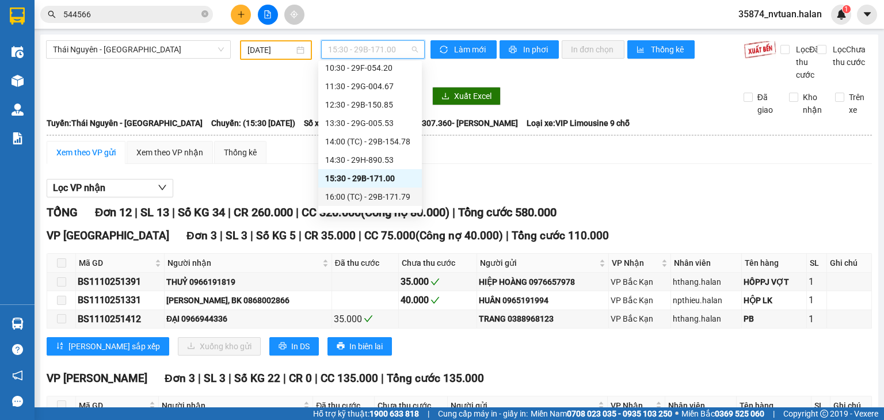
click at [385, 198] on div "16:00 (TC) - 29B-171.79" at bounding box center [370, 196] width 90 height 13
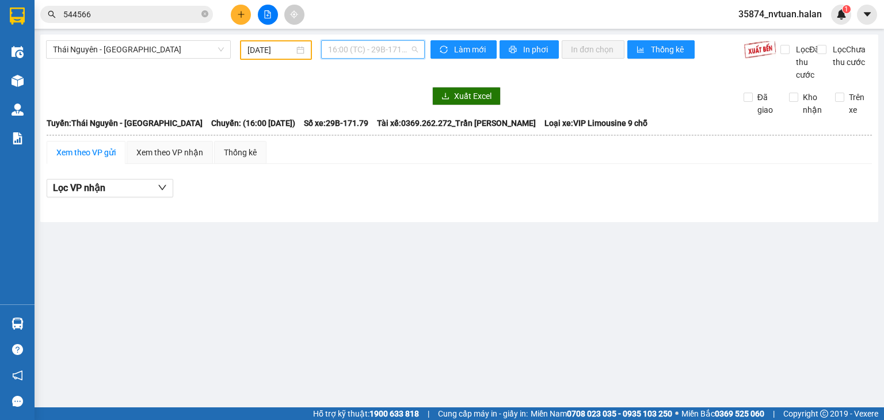
click at [370, 49] on span "16:00 (TC) - 29B-171.79" at bounding box center [373, 49] width 90 height 17
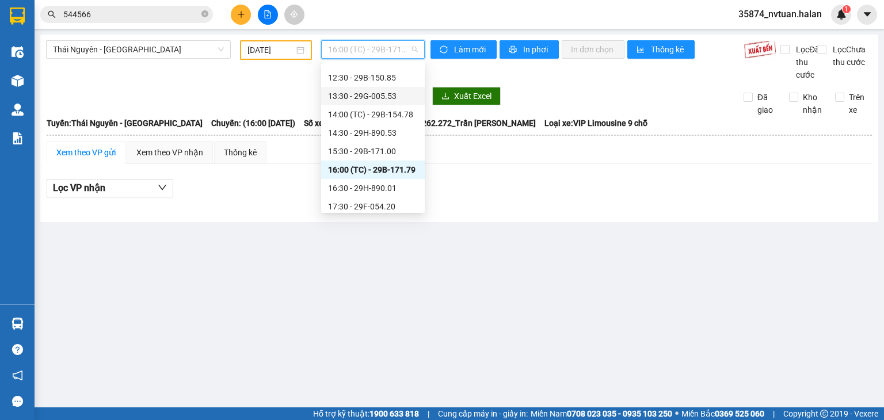
scroll to position [173, 0]
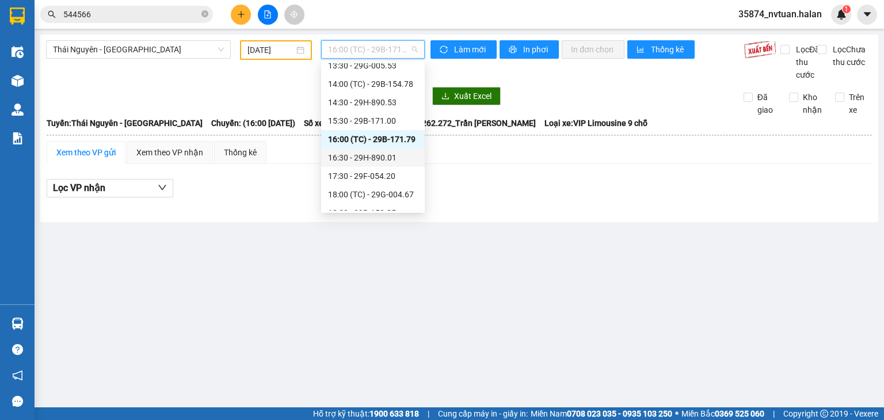
click at [375, 159] on div "16:30 - 29H-890.01" at bounding box center [373, 157] width 90 height 13
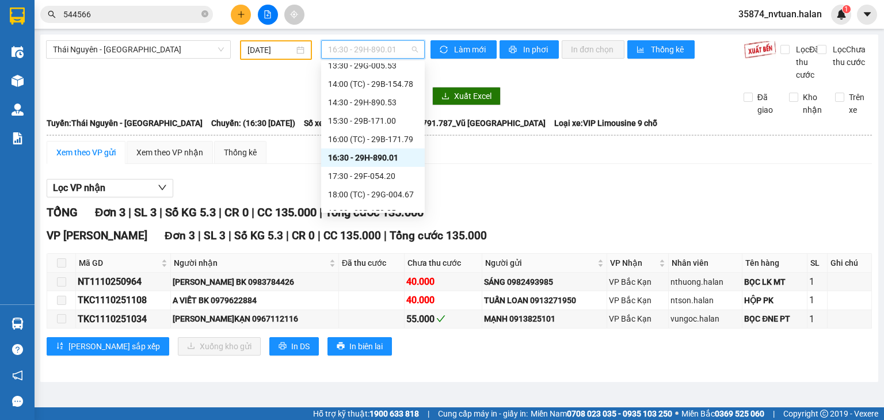
click at [379, 49] on span "16:30 - 29H-890.01" at bounding box center [373, 49] width 90 height 17
click at [382, 178] on div "17:30 - 29F-054.20" at bounding box center [373, 176] width 90 height 13
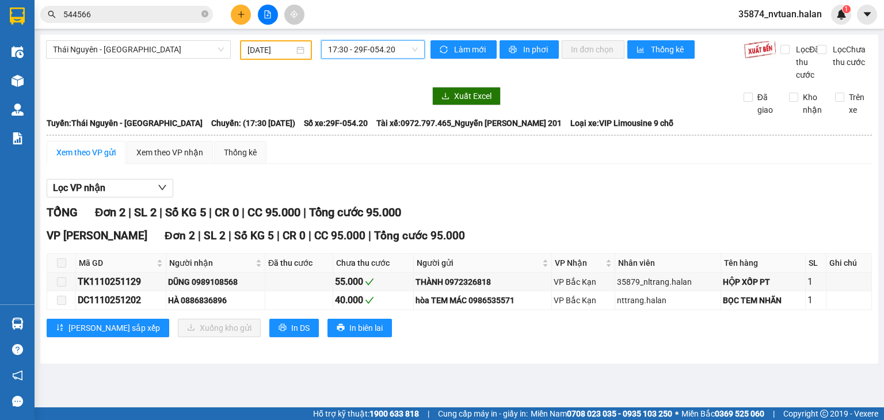
click at [373, 44] on span "17:30 - 29F-054.20" at bounding box center [373, 49] width 90 height 17
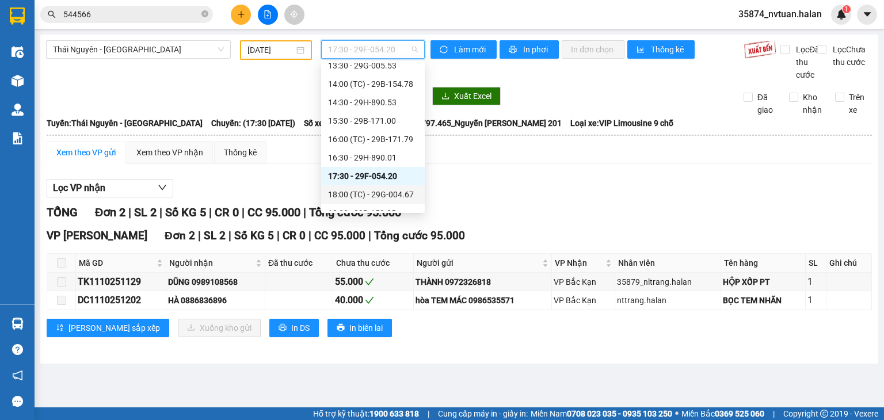
click at [388, 197] on div "18:00 (TC) - 29G-004.67" at bounding box center [373, 194] width 90 height 13
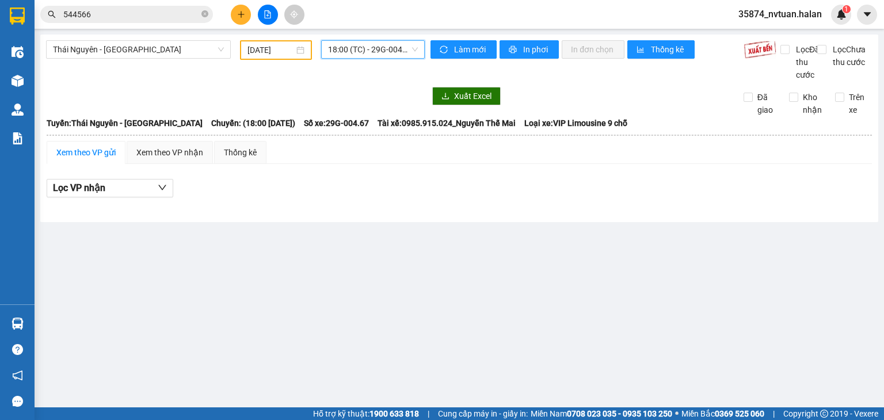
click at [368, 40] on div "[GEOGRAPHIC_DATA] - [GEOGRAPHIC_DATA] [DATE] 18:00 18:00 (TC) - 29G-004.67 Làm …" at bounding box center [459, 129] width 838 height 188
click at [366, 48] on span "18:00 (TC) - 29G-004.67" at bounding box center [373, 49] width 90 height 17
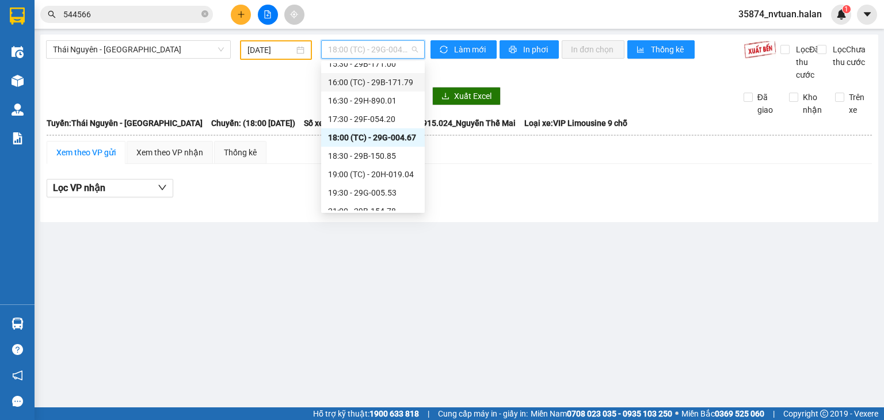
scroll to position [230, 0]
click at [376, 155] on div "18:30 - 29B-150.85" at bounding box center [373, 155] width 90 height 13
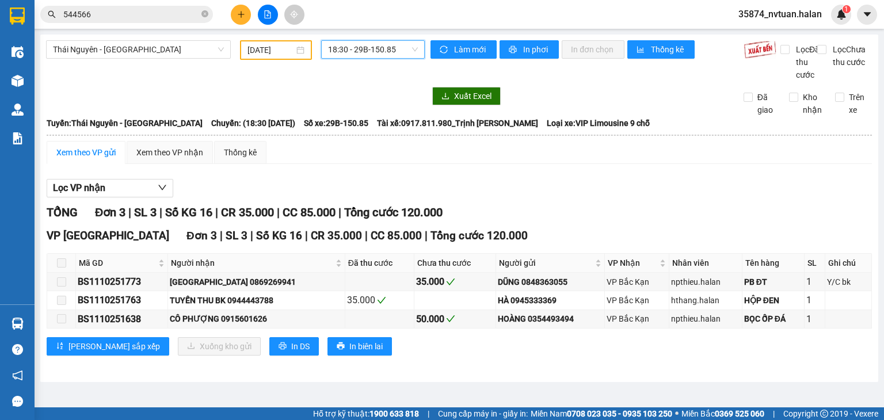
click at [375, 50] on span "18:30 - 29B-150.85" at bounding box center [373, 49] width 90 height 17
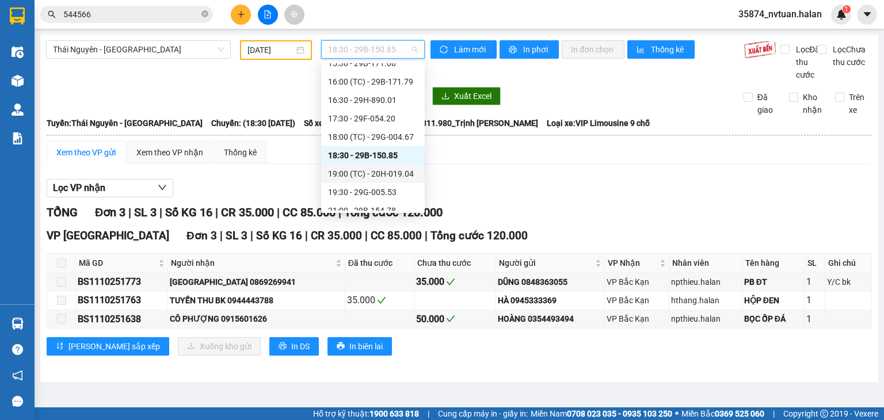
click at [385, 174] on div "19:00 (TC) - 20H-019.04" at bounding box center [373, 173] width 90 height 13
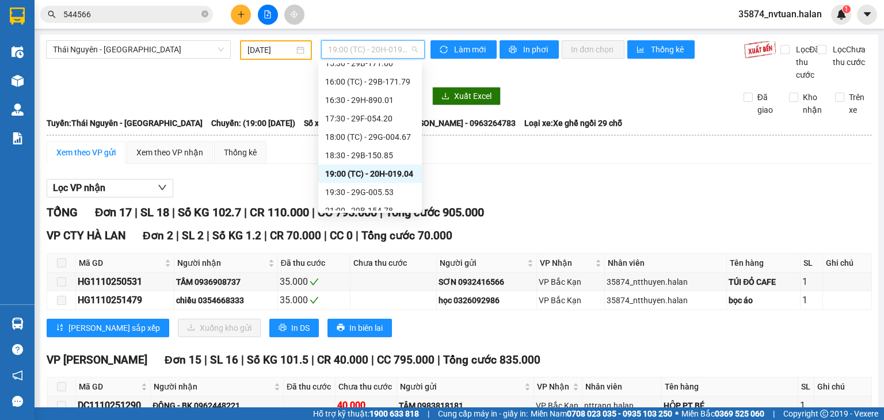
click at [366, 51] on span "19:00 (TC) - 20H-019.04" at bounding box center [373, 49] width 90 height 17
click at [379, 189] on div "19:30 - 29G-005.53" at bounding box center [370, 192] width 90 height 13
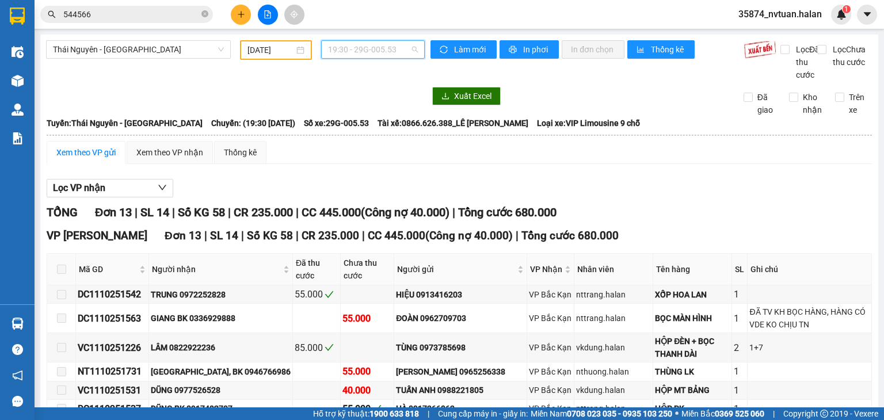
click at [367, 44] on span "19:30 - 29G-005.53" at bounding box center [373, 49] width 90 height 17
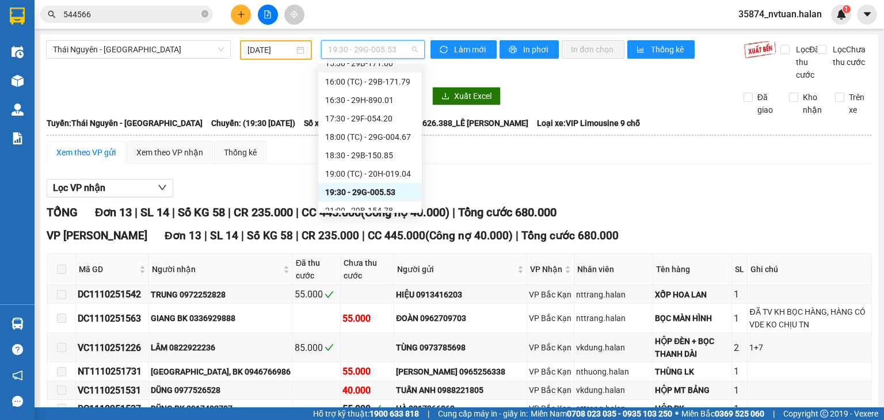
scroll to position [239, 0]
click at [377, 199] on div "21:00 - 29B-154.78" at bounding box center [370, 201] width 90 height 13
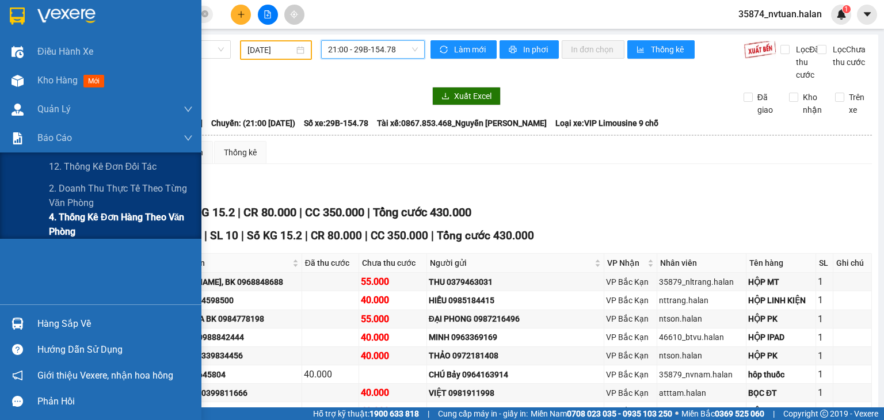
click at [73, 223] on span "4. Thống kê đơn hàng theo văn phòng" at bounding box center [121, 224] width 144 height 29
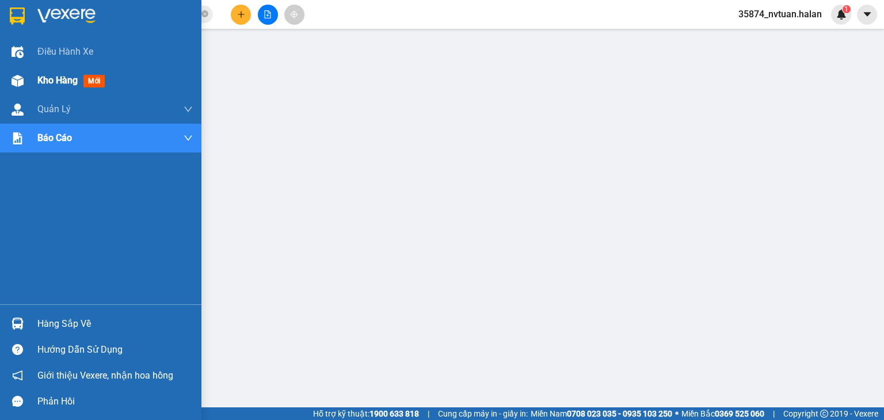
click at [37, 80] on span "Kho hàng" at bounding box center [57, 80] width 40 height 11
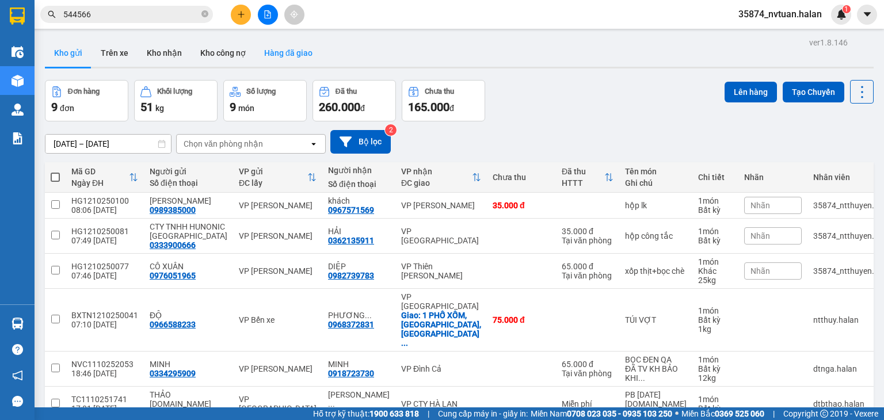
click at [281, 49] on button "Hàng đã giao" at bounding box center [288, 53] width 67 height 28
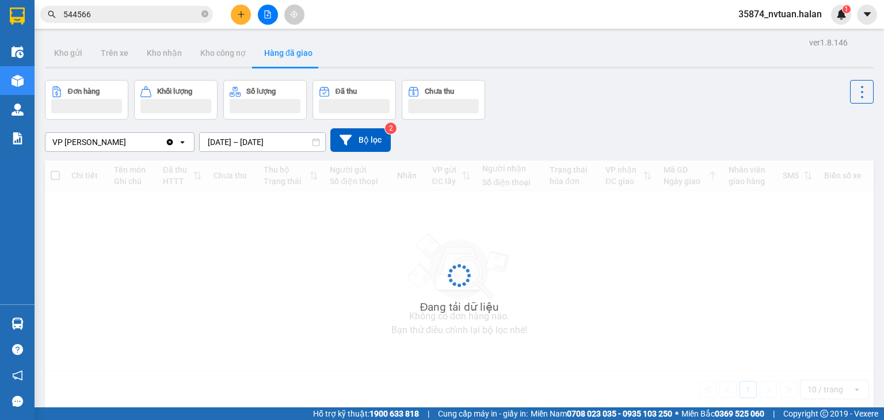
click at [250, 143] on input "[DATE] – [DATE]" at bounding box center [262, 142] width 125 height 18
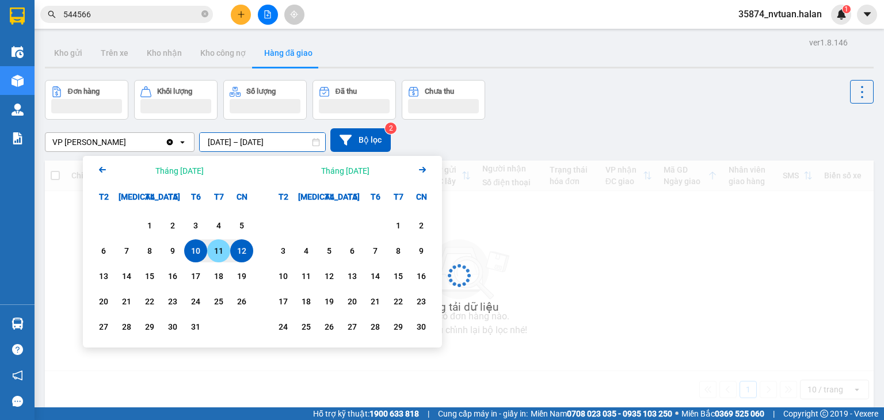
click at [218, 254] on div "11" at bounding box center [219, 251] width 16 height 14
type input "[DATE] – [DATE]"
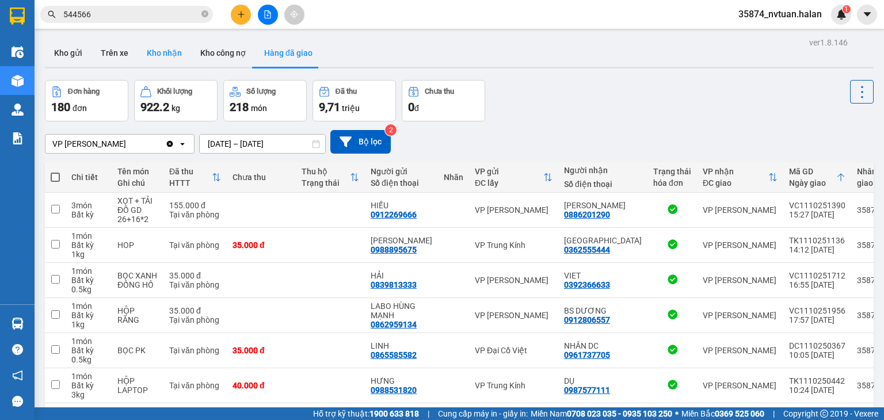
click at [158, 54] on button "Kho nhận" at bounding box center [165, 53] width 54 height 28
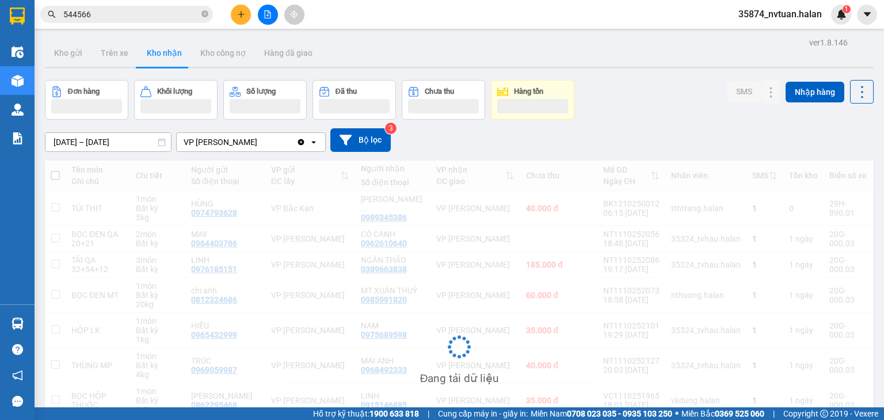
click at [102, 139] on input "[DATE] – [DATE]" at bounding box center [107, 142] width 125 height 18
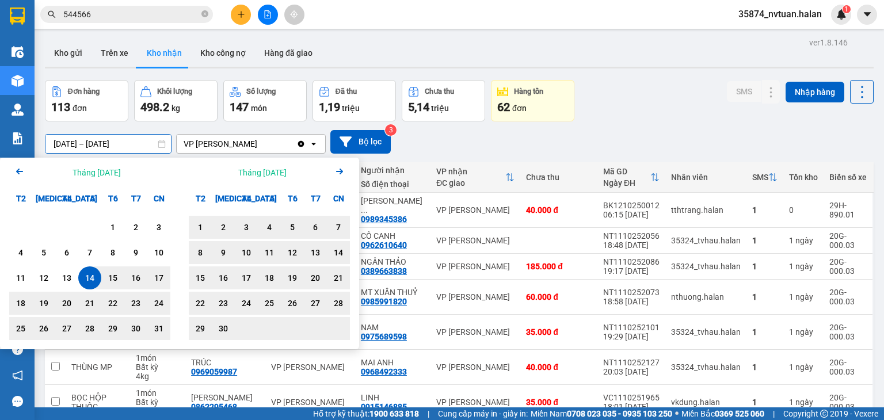
click at [341, 170] on icon "Next month." at bounding box center [339, 172] width 7 height 6
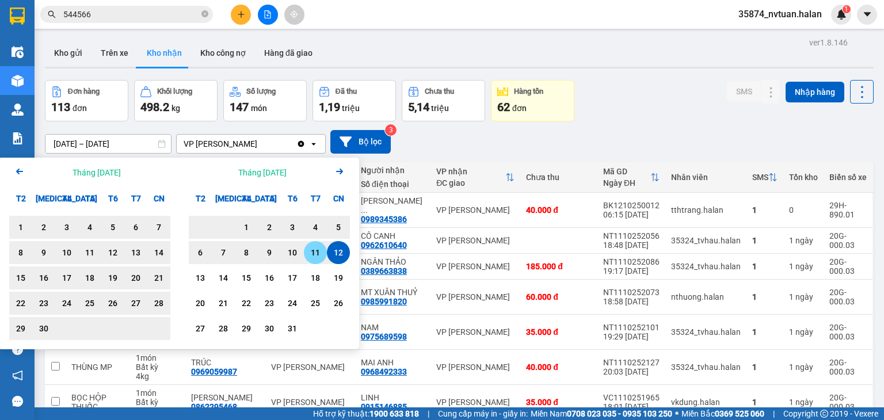
click at [317, 254] on div "11" at bounding box center [315, 253] width 16 height 14
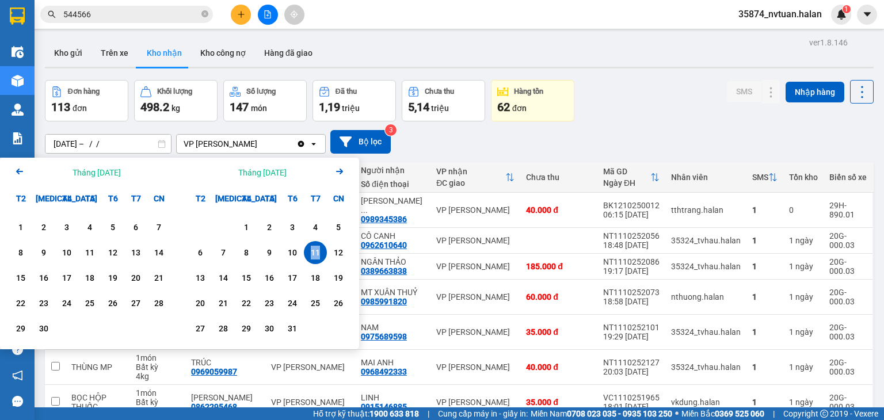
click at [317, 254] on div "11" at bounding box center [315, 253] width 16 height 14
type input "[DATE] – [DATE]"
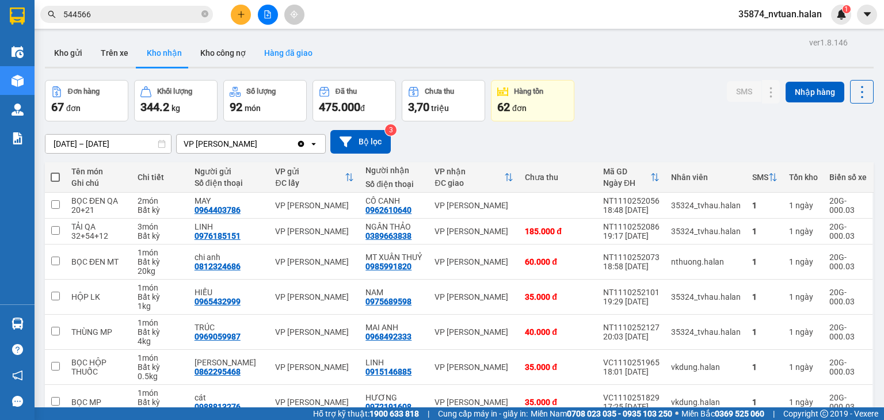
click at [279, 53] on button "Hàng đã giao" at bounding box center [288, 53] width 67 height 28
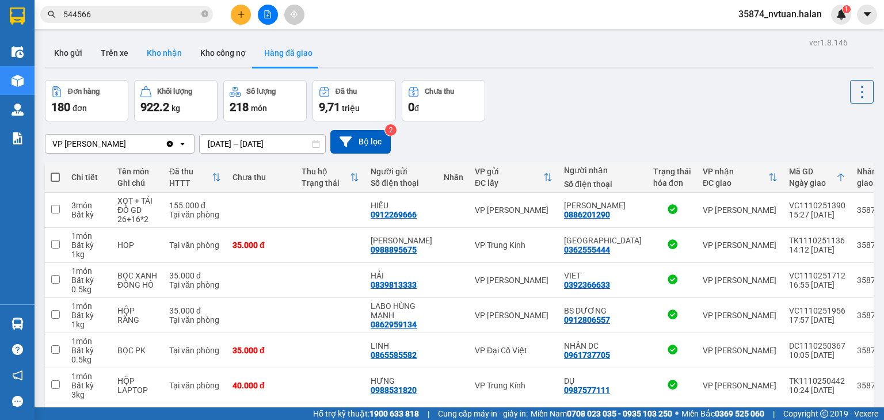
click at [161, 47] on button "Kho nhận" at bounding box center [165, 53] width 54 height 28
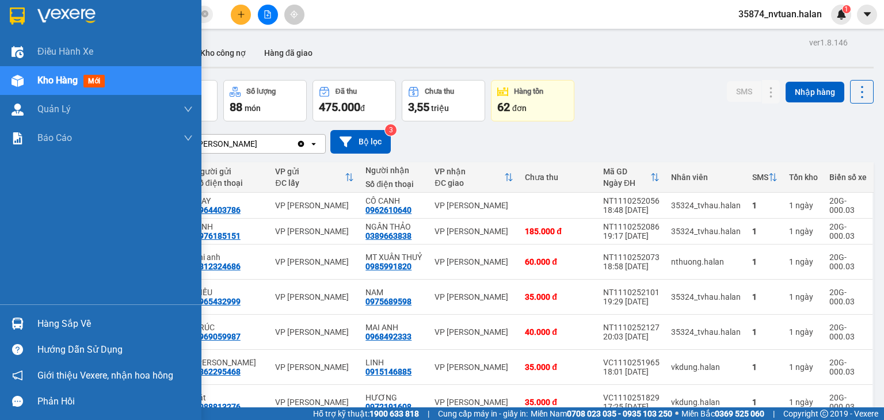
click at [23, 325] on div at bounding box center [17, 324] width 20 height 20
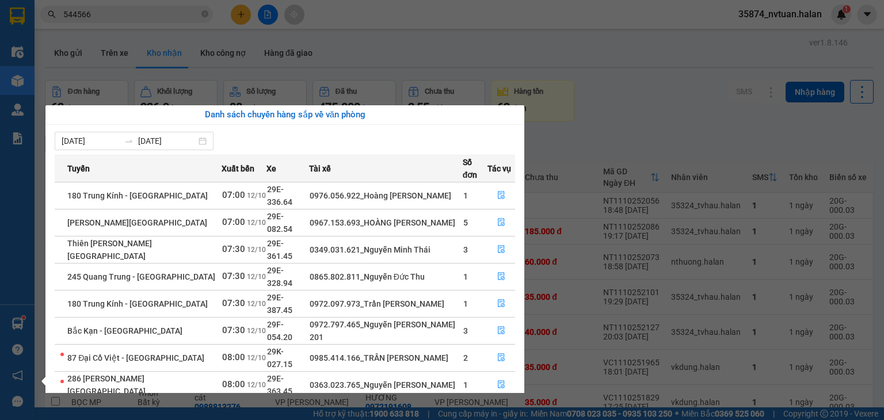
click at [642, 113] on section "Kết quả tìm kiếm ( 1141 ) Bộ lọc Mã ĐH Trạng thái Món hàng Thu hộ Tổng cước Chư…" at bounding box center [442, 210] width 884 height 420
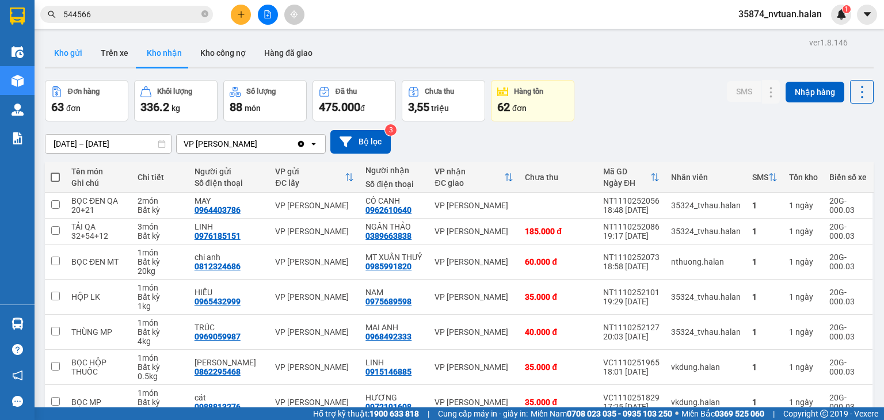
click at [67, 51] on button "Kho gửi" at bounding box center [68, 53] width 47 height 28
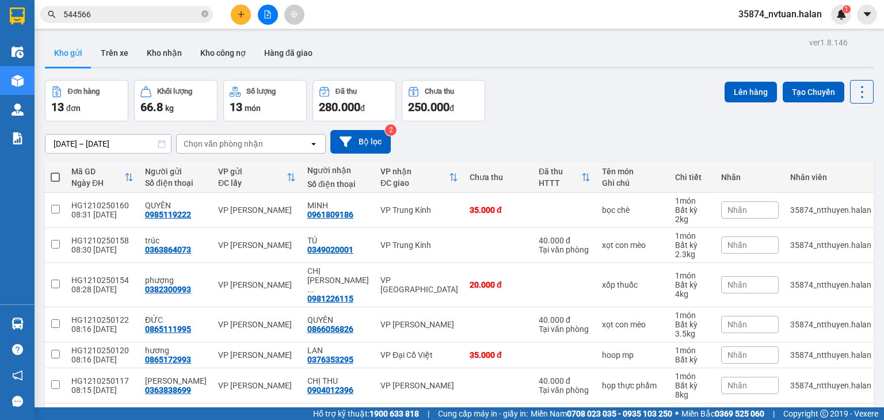
click at [254, 142] on div "Chọn văn phòng nhận" at bounding box center [223, 144] width 79 height 12
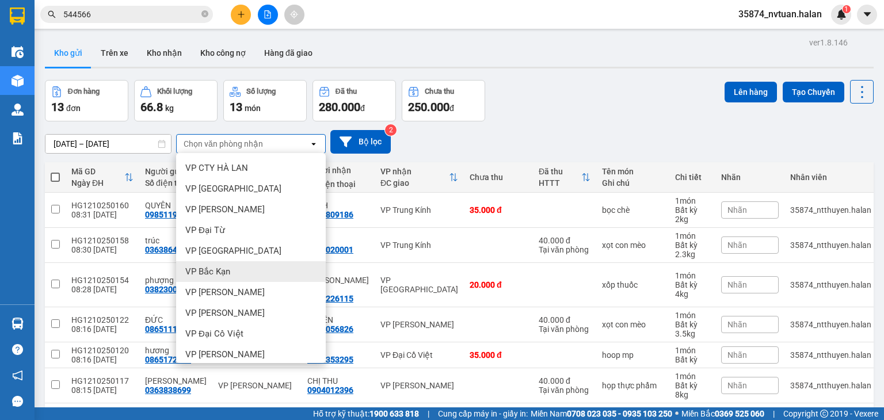
click at [226, 272] on span "VP Bắc Kạn" at bounding box center [207, 272] width 45 height 12
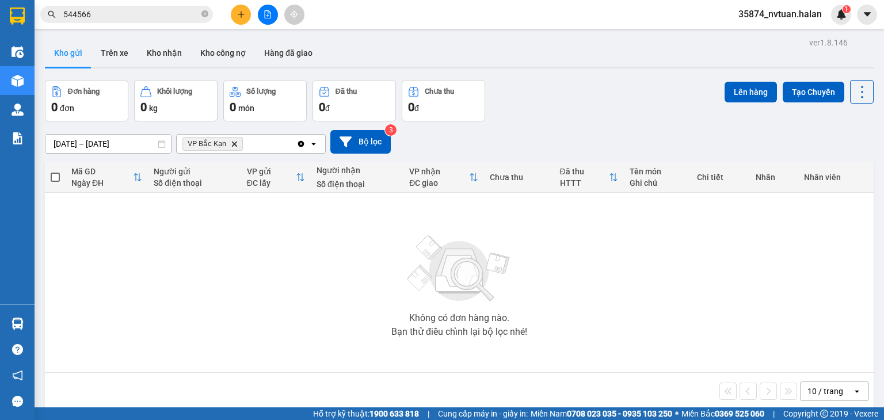
click at [301, 144] on icon "Clear all" at bounding box center [301, 143] width 6 height 6
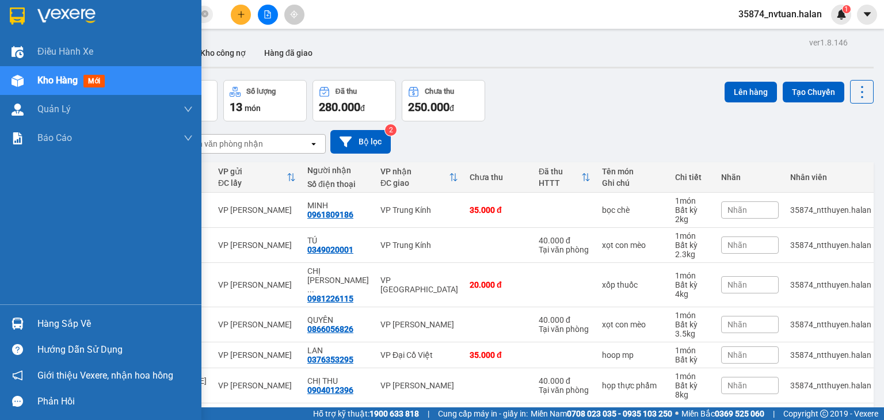
click at [41, 323] on div "Hàng sắp về" at bounding box center [114, 323] width 155 height 17
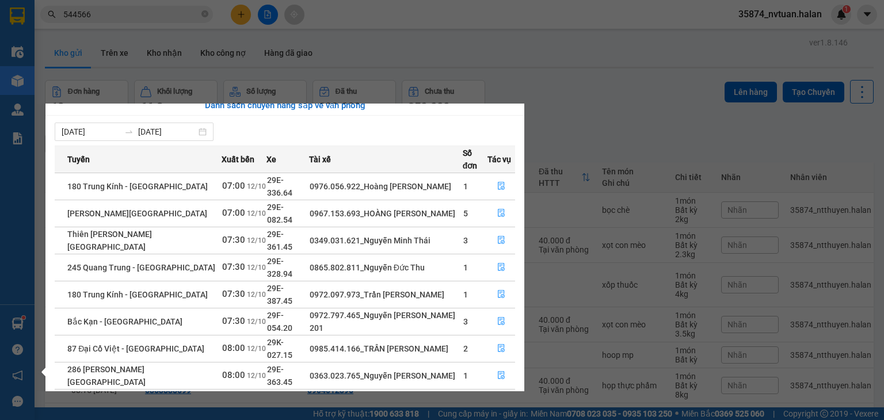
scroll to position [18, 0]
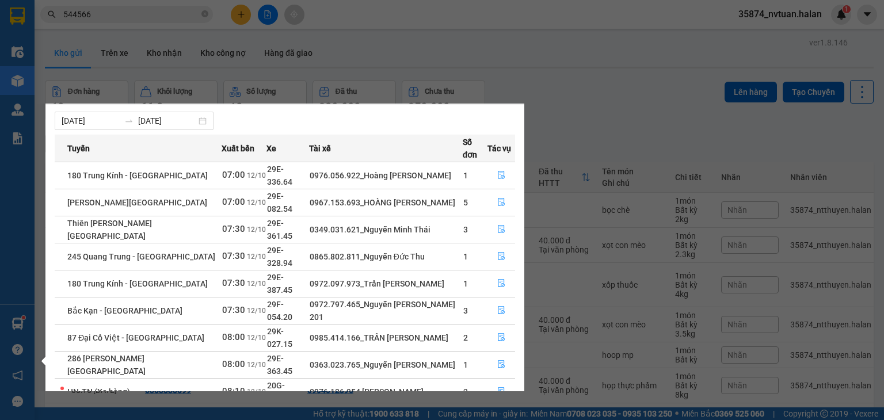
click at [18, 322] on div "Điều hành xe Kho hàng mới Quản [PERSON_NAME] lý chuyến Quản lý kiểm kho Báo cáo…" at bounding box center [17, 210] width 35 height 420
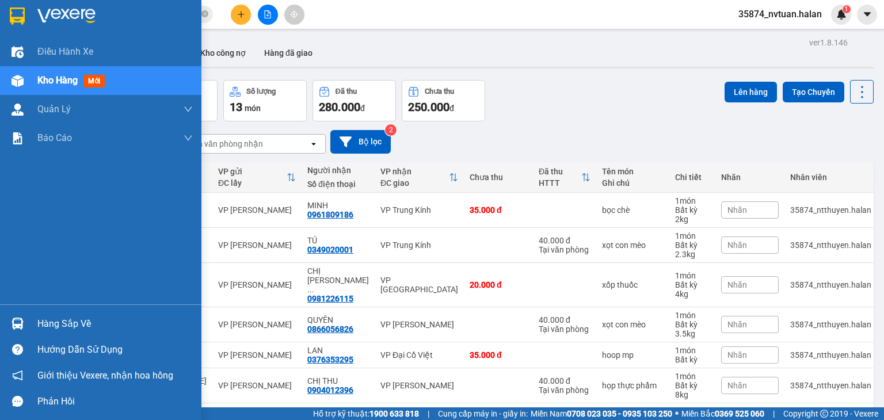
click at [18, 322] on img at bounding box center [18, 324] width 12 height 12
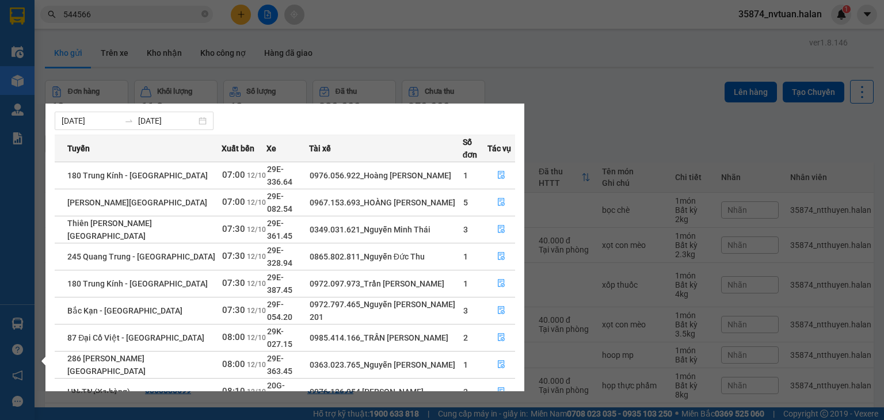
click at [18, 323] on div "Điều hành xe Kho hàng mới Quản [PERSON_NAME] lý chuyến Quản lý kiểm kho Báo cáo…" at bounding box center [17, 210] width 35 height 420
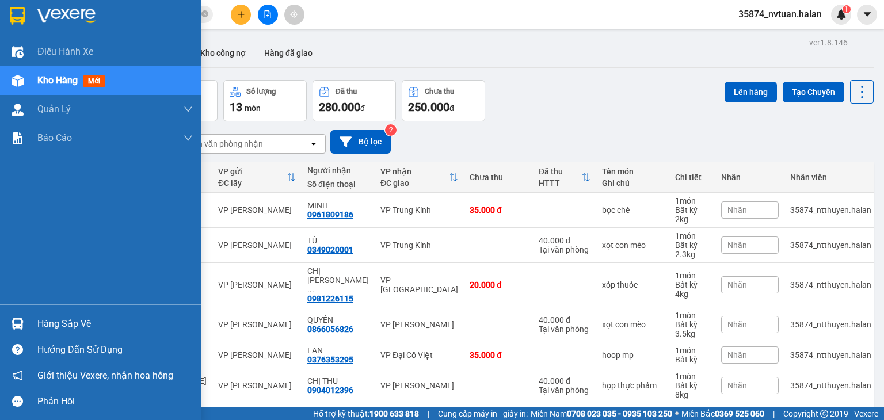
click at [18, 323] on img at bounding box center [18, 324] width 12 height 12
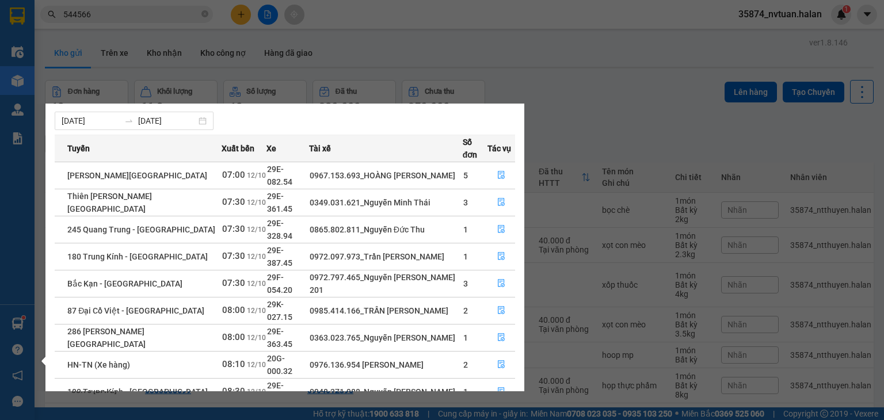
click at [15, 322] on div "Điều hành xe Kho hàng mới Quản [PERSON_NAME] lý chuyến Quản lý kiểm kho Báo cáo…" at bounding box center [17, 210] width 35 height 420
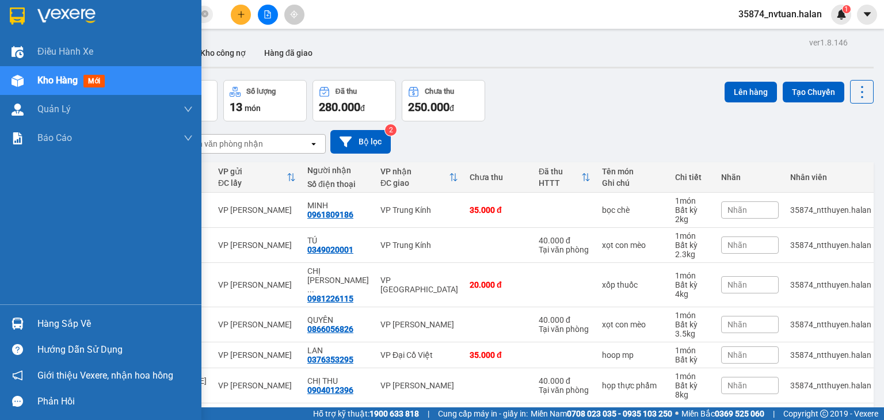
click at [16, 322] on img at bounding box center [18, 324] width 12 height 12
click at [20, 324] on div "Điều hành xe Kho hàng mới Quản [PERSON_NAME] lý chuyến Quản lý kiểm kho Báo cáo…" at bounding box center [100, 210] width 201 height 420
click at [20, 324] on img at bounding box center [18, 324] width 12 height 12
click at [19, 321] on div "Điều hành xe Kho hàng mới Quản [PERSON_NAME] lý chuyến Quản lý kiểm kho Báo cáo…" at bounding box center [100, 210] width 201 height 420
click at [19, 321] on img at bounding box center [18, 324] width 12 height 12
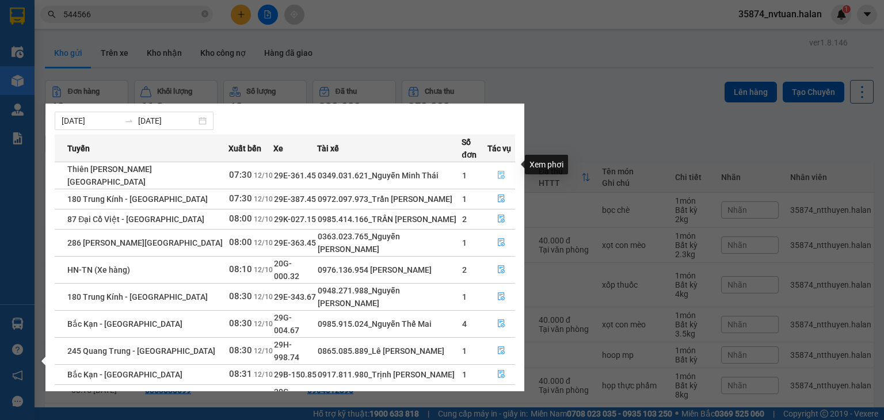
click at [497, 171] on icon "file-done" at bounding box center [501, 175] width 8 height 8
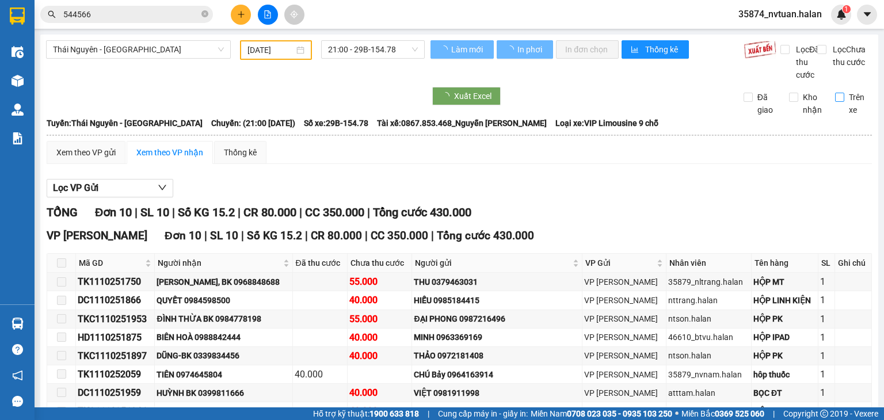
click at [835, 102] on input "Trên xe" at bounding box center [839, 97] width 9 height 9
checkbox input "true"
type input "[DATE]"
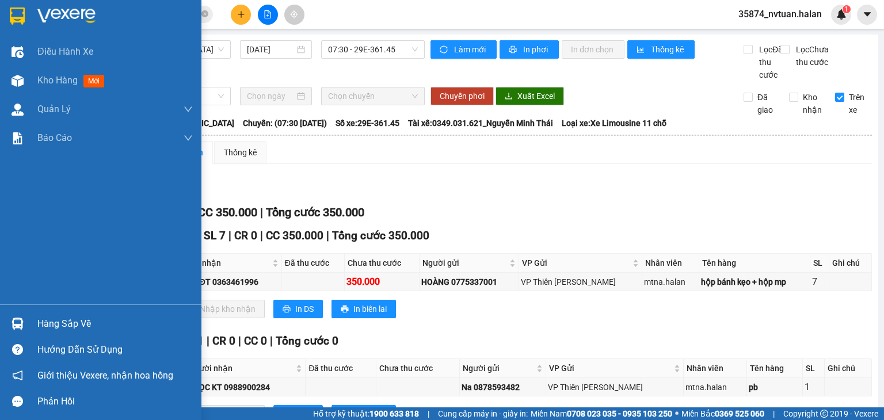
click at [28, 325] on div "Hàng sắp về" at bounding box center [100, 324] width 201 height 26
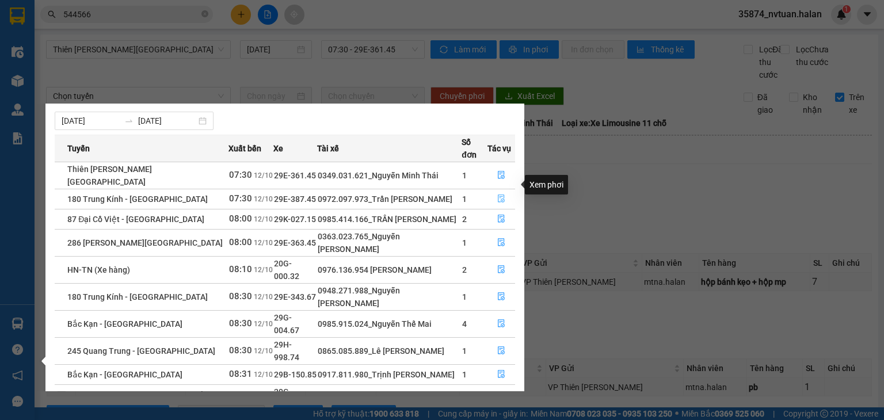
drag, startPoint x: 498, startPoint y: 185, endPoint x: 505, endPoint y: 185, distance: 7.5
click at [497, 195] on icon "file-done" at bounding box center [501, 199] width 8 height 8
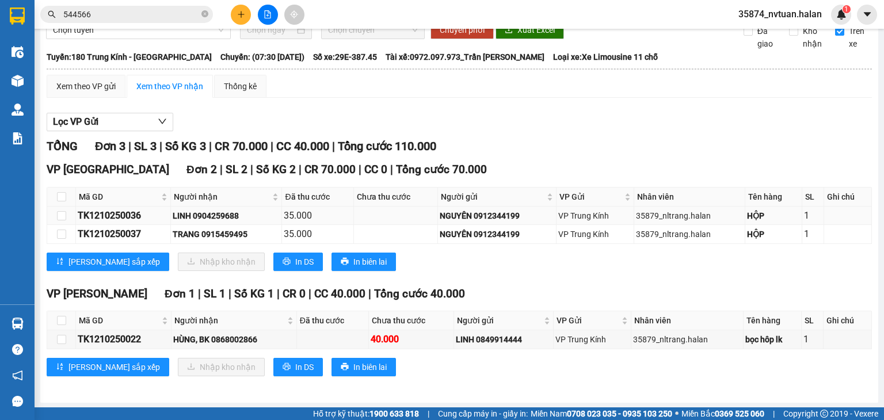
scroll to position [78, 0]
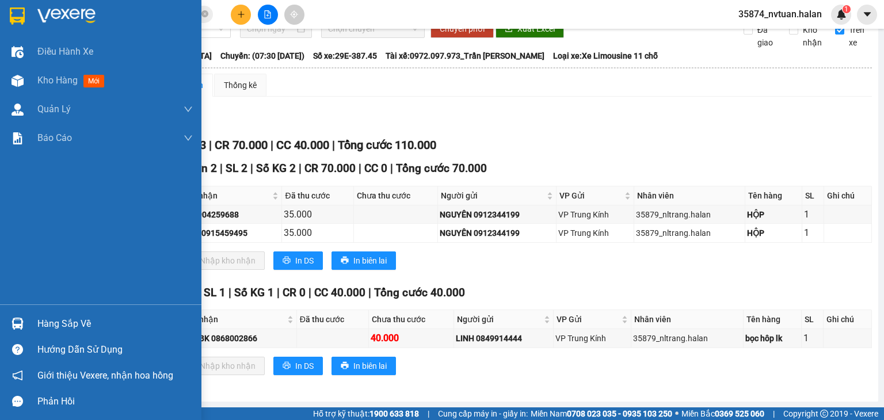
click at [28, 325] on div "Hàng sắp về" at bounding box center [100, 324] width 201 height 26
click at [17, 327] on div "Điều hành xe Kho hàng mới Quản [PERSON_NAME] lý chuyến Quản lý kiểm kho Báo cáo…" at bounding box center [100, 210] width 201 height 420
click at [17, 324] on img at bounding box center [18, 324] width 12 height 12
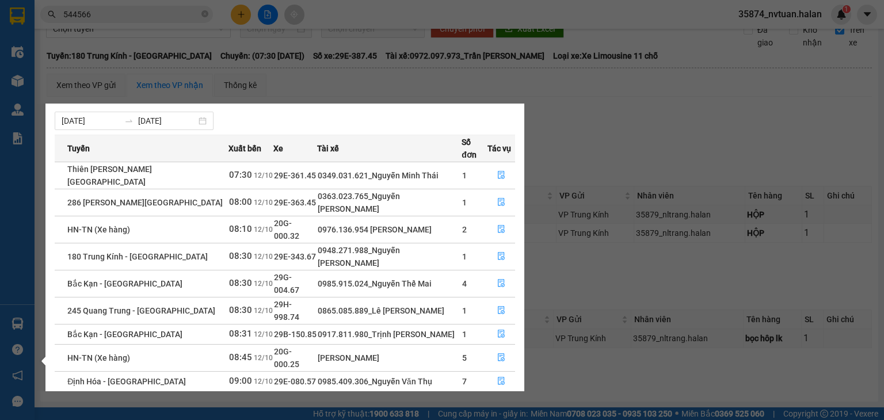
click at [587, 261] on section "Kết quả tìm kiếm ( 1141 ) Bộ lọc Mã ĐH Trạng thái Món hàng Thu hộ Tổng cước Chư…" at bounding box center [442, 210] width 884 height 420
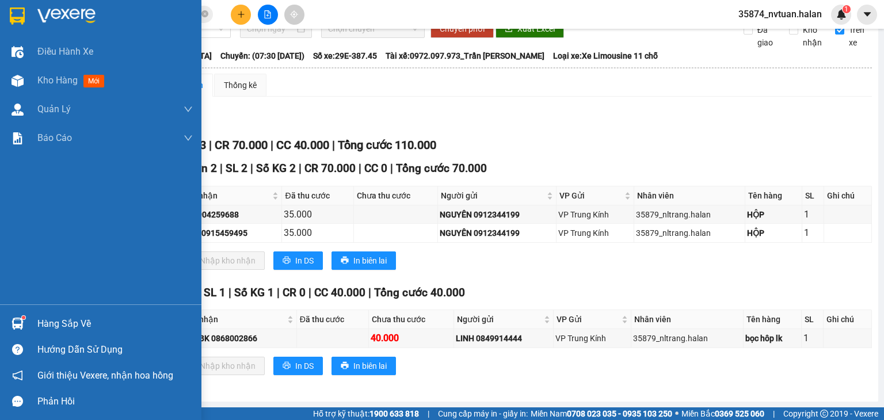
click at [12, 326] on img at bounding box center [18, 324] width 12 height 12
click at [13, 325] on div "Điều hành xe Kho hàng mới Quản [PERSON_NAME] lý chuyến Quản lý kiểm kho Báo cáo…" at bounding box center [100, 210] width 201 height 420
click at [13, 325] on img at bounding box center [18, 324] width 12 height 12
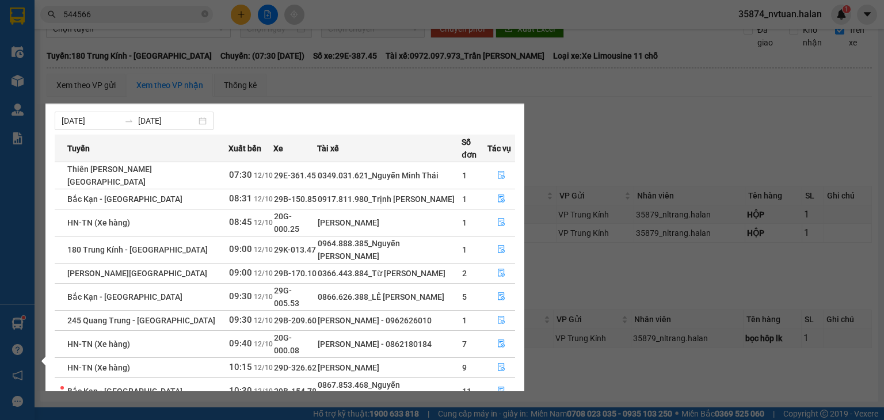
click at [17, 325] on div "Điều hành xe Kho hàng mới Quản [PERSON_NAME] lý chuyến Quản lý kiểm kho Báo cáo…" at bounding box center [17, 210] width 35 height 420
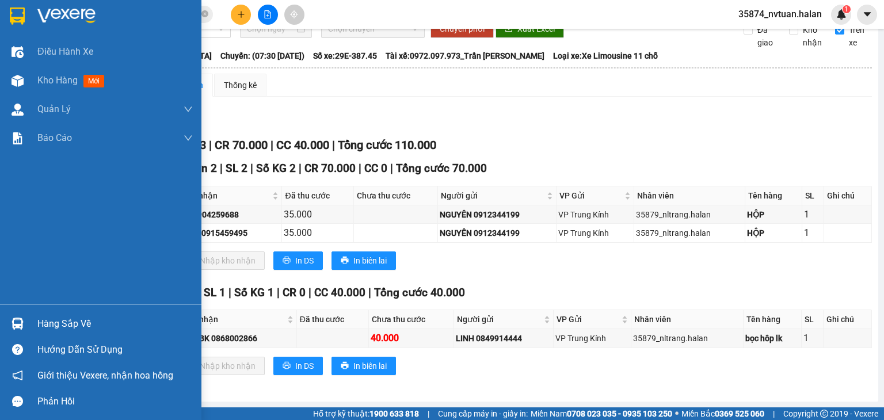
click at [17, 325] on img at bounding box center [18, 324] width 12 height 12
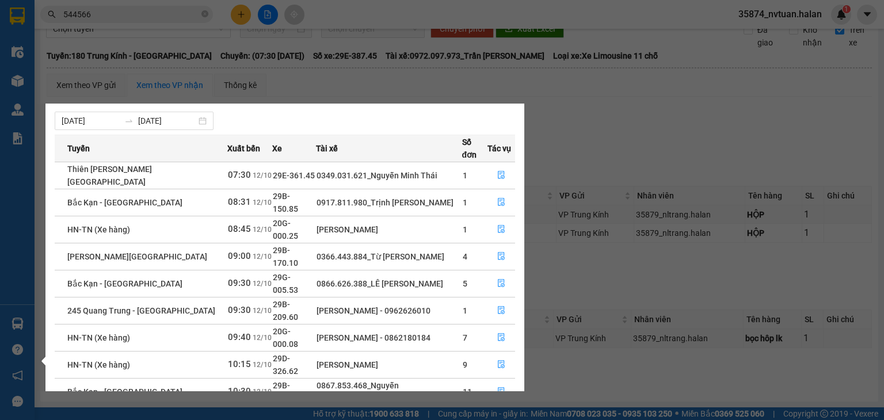
click at [24, 328] on div "Điều hành xe Kho hàng mới Quản [PERSON_NAME] lý chuyến Quản lý kiểm kho Báo cáo…" at bounding box center [17, 210] width 35 height 420
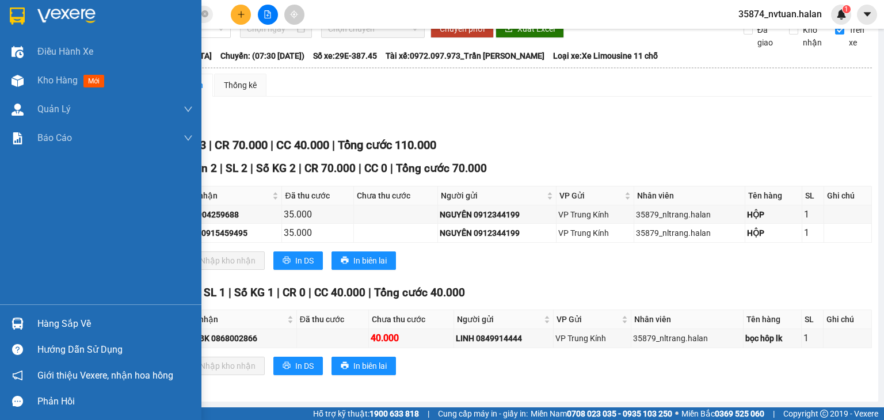
click at [22, 327] on img at bounding box center [18, 324] width 12 height 12
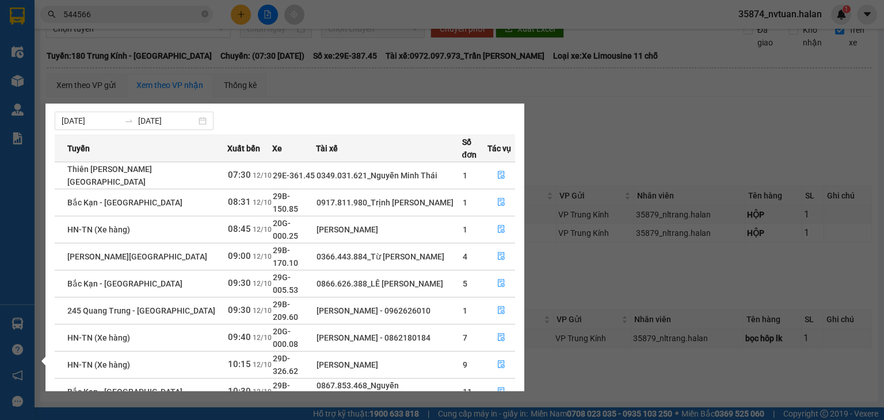
click at [18, 325] on div "Điều hành xe Kho hàng mới Quản [PERSON_NAME] lý chuyến Quản lý kiểm kho Báo cáo…" at bounding box center [17, 210] width 35 height 420
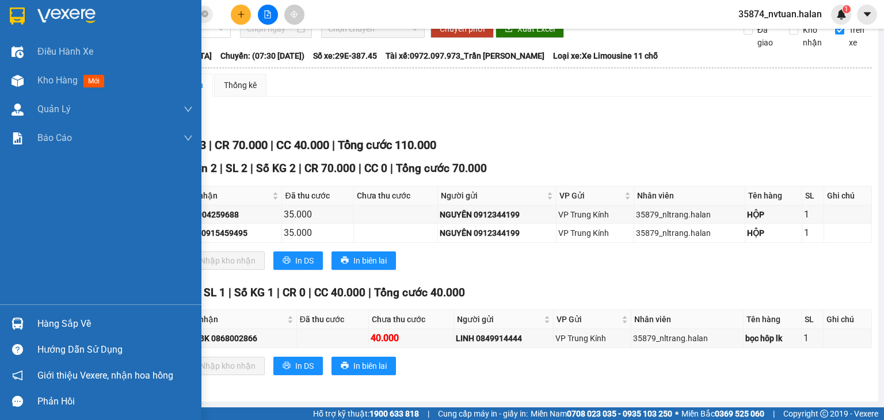
click at [18, 325] on img at bounding box center [18, 324] width 12 height 12
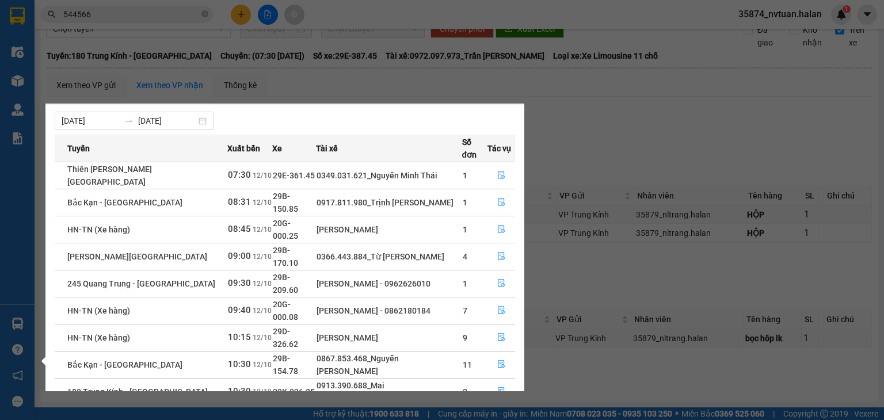
click at [16, 323] on div "Điều hành xe Kho hàng mới Quản [PERSON_NAME] lý chuyến Quản lý kiểm kho Báo cáo…" at bounding box center [17, 210] width 35 height 420
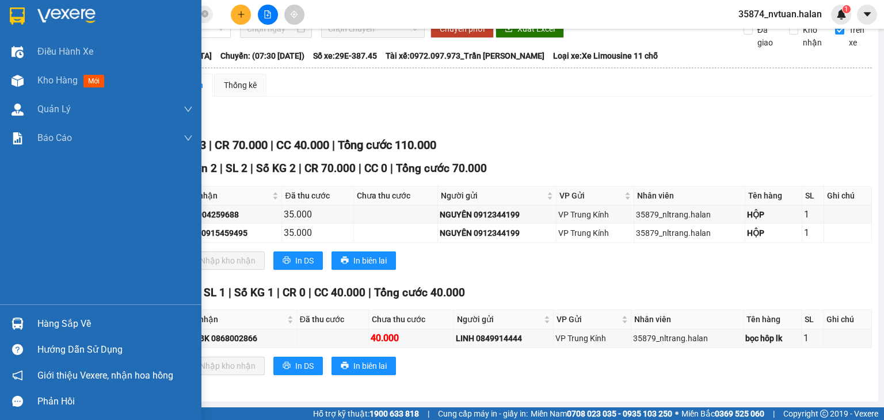
click at [16, 323] on img at bounding box center [18, 324] width 12 height 12
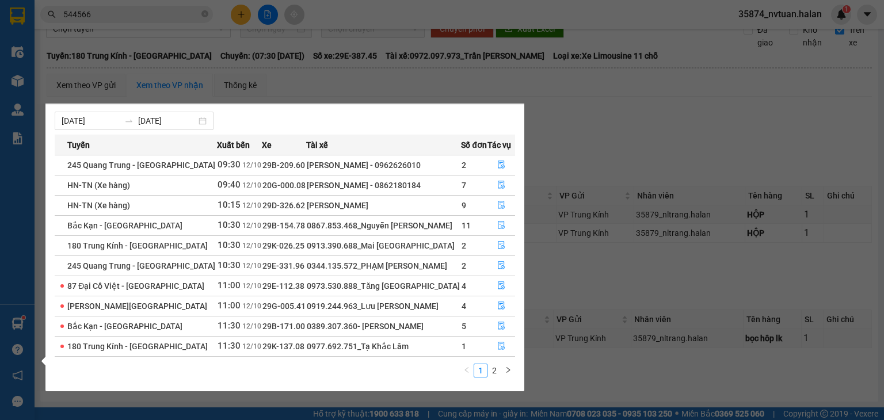
click at [592, 144] on section "Kết quả tìm kiếm ( 1141 ) Bộ lọc Mã ĐH Trạng thái Món hàng Thu hộ Tổng cước Chư…" at bounding box center [442, 210] width 884 height 420
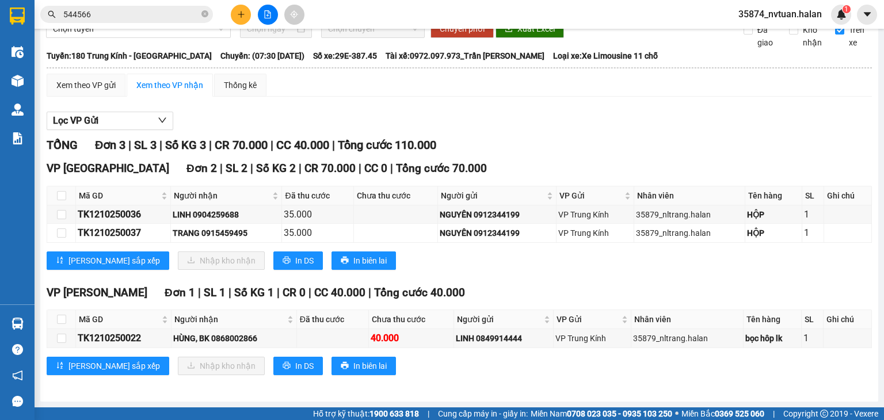
click at [150, 14] on input "544566" at bounding box center [131, 14] width 136 height 13
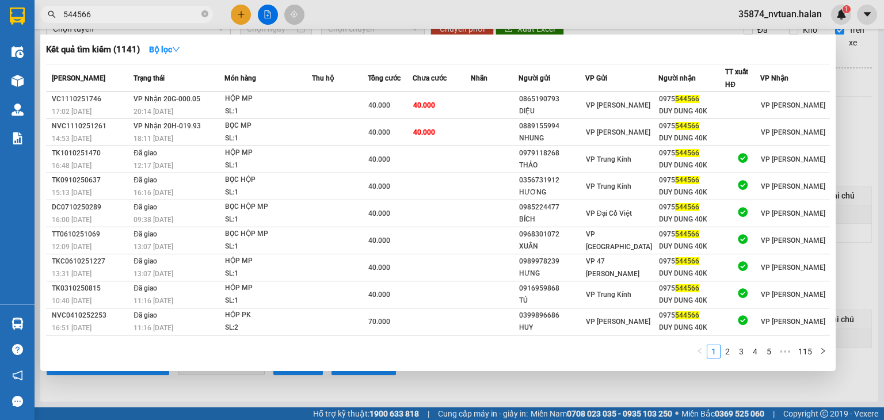
drag, startPoint x: 150, startPoint y: 14, endPoint x: 157, endPoint y: 13, distance: 7.5
click at [150, 13] on input "544566" at bounding box center [131, 14] width 136 height 13
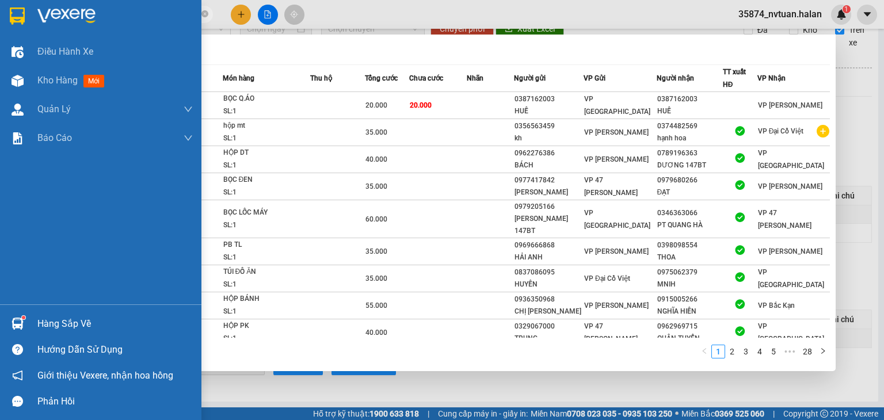
drag, startPoint x: 24, startPoint y: 320, endPoint x: 22, endPoint y: 312, distance: 8.4
click at [24, 319] on div at bounding box center [17, 324] width 20 height 20
click at [21, 323] on div "Điều hành xe Kho hàng mới Quản [PERSON_NAME] lý chuyến Quản lý kiểm kho Báo cáo…" at bounding box center [100, 210] width 201 height 420
click at [21, 323] on img at bounding box center [18, 324] width 12 height 12
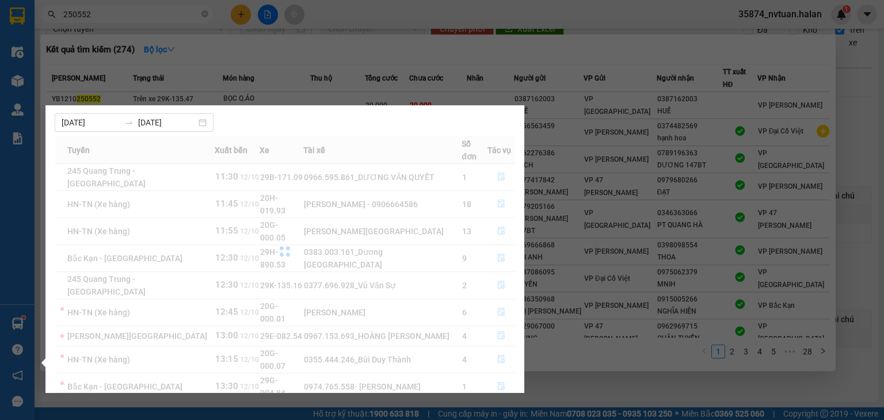
scroll to position [0, 0]
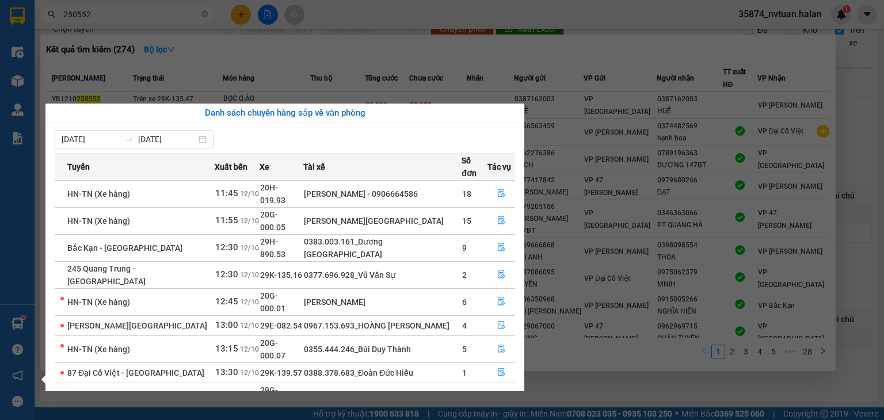
click at [17, 325] on div "Điều hành xe Kho hàng mới Quản [PERSON_NAME] lý chuyến Quản lý kiểm kho Báo cáo…" at bounding box center [17, 210] width 35 height 420
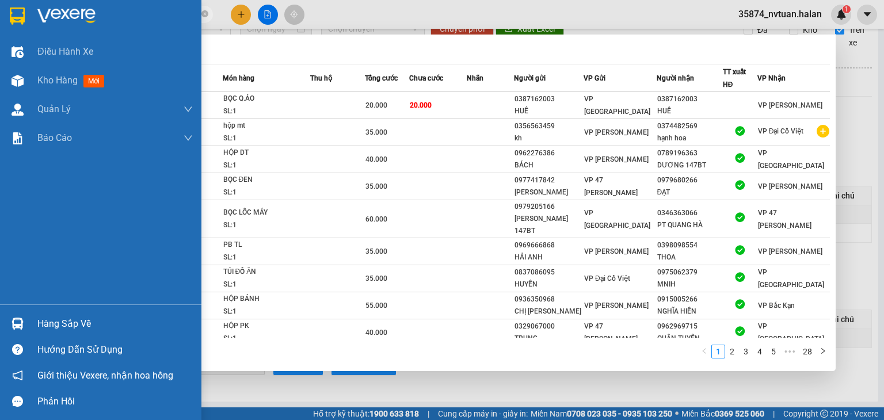
click at [19, 325] on img at bounding box center [18, 324] width 12 height 12
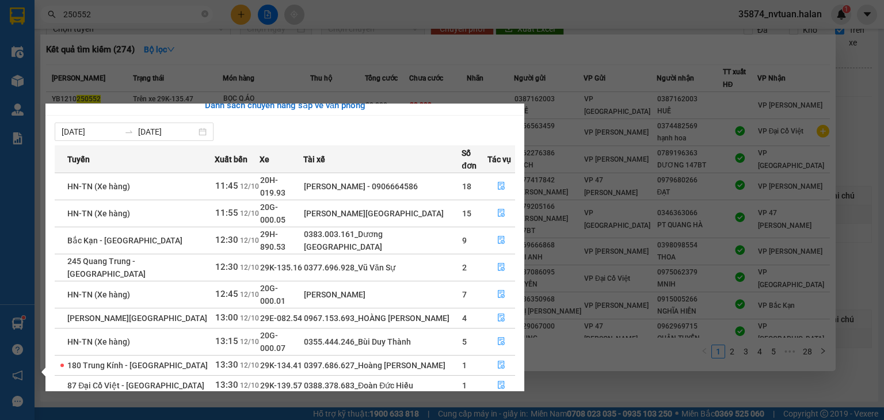
scroll to position [18, 0]
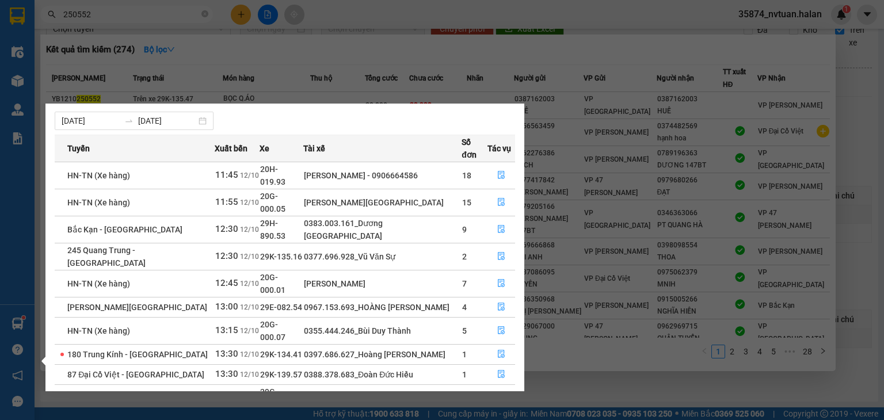
click at [494, 420] on link "2" at bounding box center [494, 426] width 13 height 13
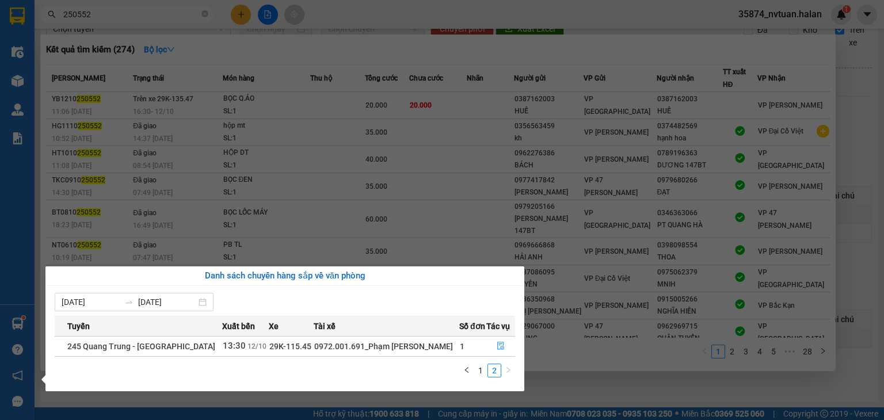
scroll to position [0, 0]
click at [481, 369] on link "1" at bounding box center [480, 370] width 13 height 13
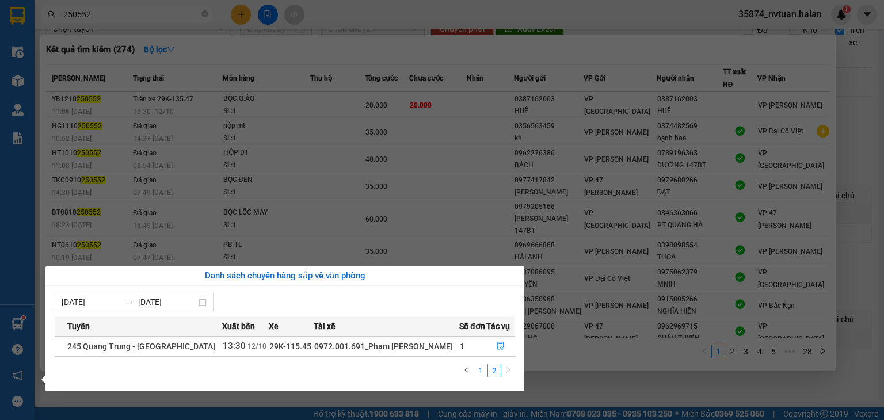
click at [479, 371] on link "1" at bounding box center [480, 370] width 13 height 13
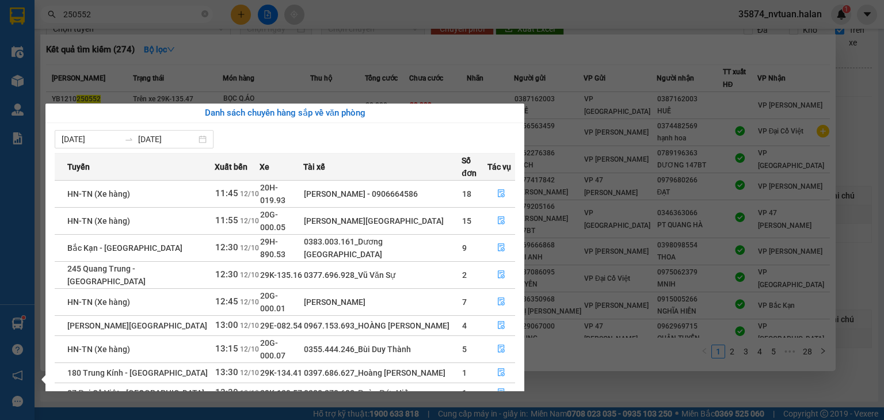
click at [432, 54] on section "Kết quả tìm kiếm ( 274 ) Bộ lọc Mã ĐH Trạng thái Món hàng Thu hộ Tổng cước Chưa…" at bounding box center [442, 210] width 884 height 420
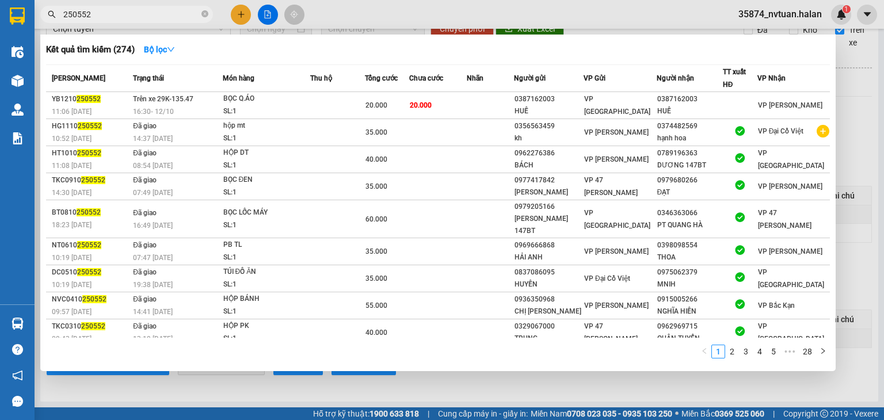
click at [446, 382] on div at bounding box center [442, 210] width 884 height 420
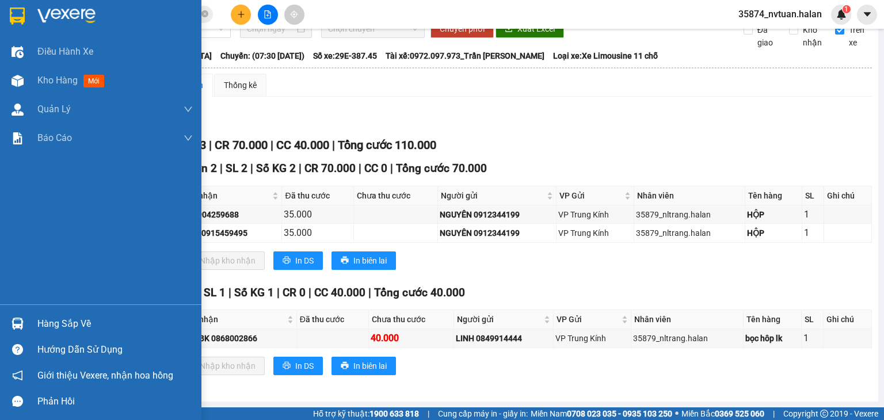
click at [39, 323] on div "Hàng sắp về" at bounding box center [114, 323] width 155 height 17
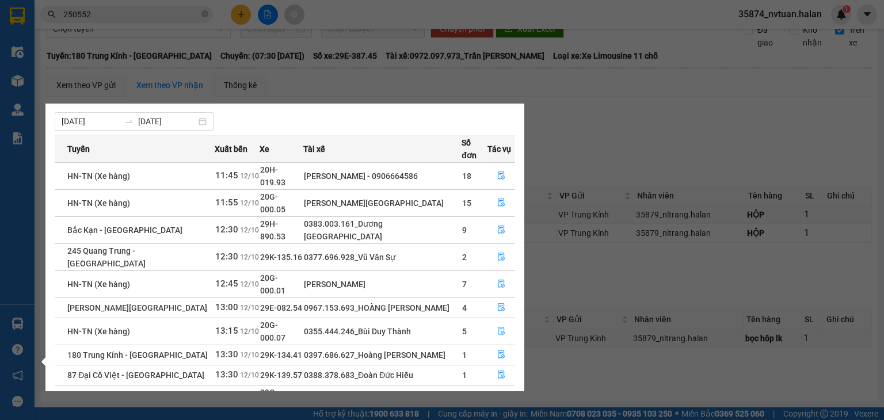
scroll to position [18, 0]
click at [18, 322] on div "Điều hành xe Kho hàng mới Quản [PERSON_NAME] lý chuyến Quản lý kiểm kho Báo cáo…" at bounding box center [17, 210] width 35 height 420
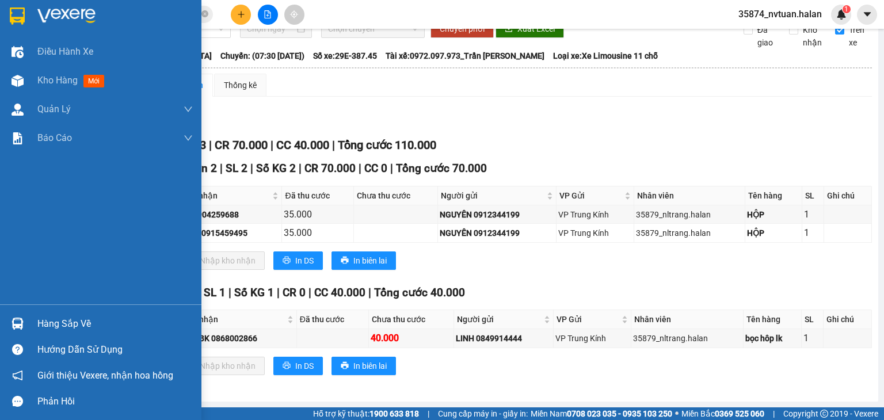
click at [18, 322] on img at bounding box center [18, 324] width 12 height 12
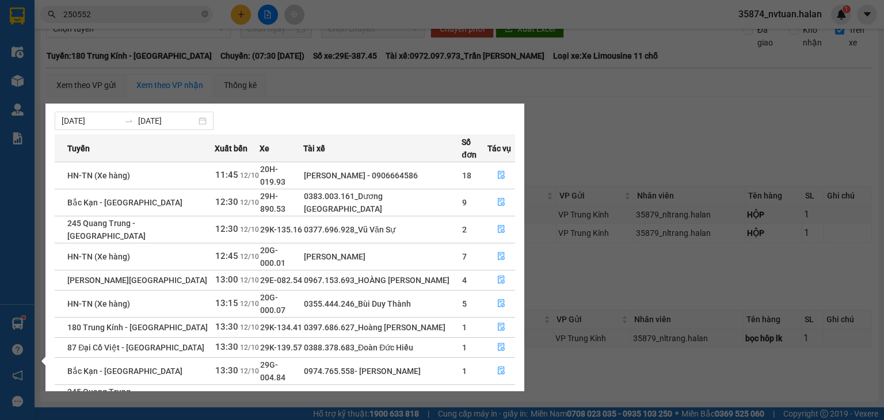
click at [18, 326] on div "Điều hành xe Kho hàng mới Quản [PERSON_NAME] lý chuyến Quản lý kiểm kho Báo cáo…" at bounding box center [17, 210] width 35 height 420
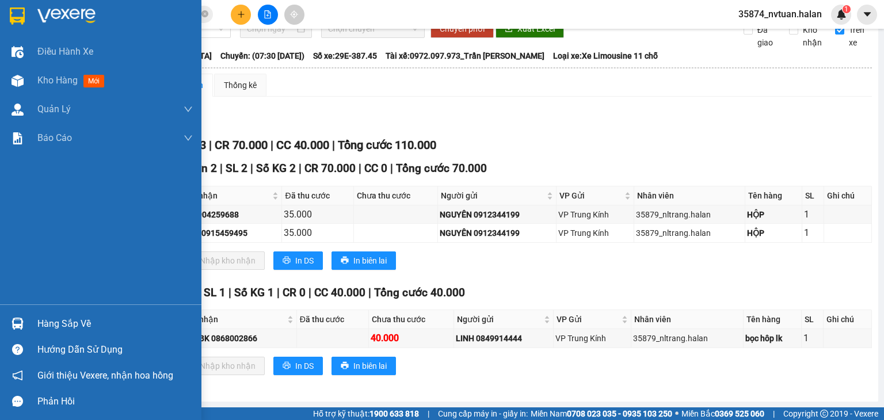
click at [18, 326] on img at bounding box center [18, 324] width 12 height 12
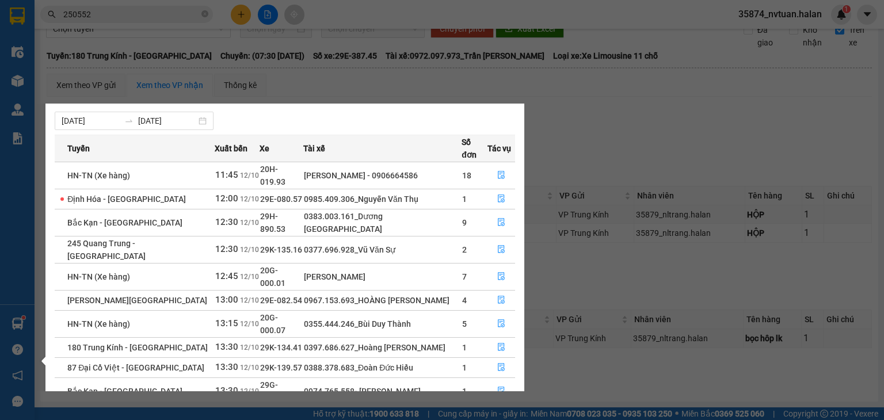
click at [20, 321] on div "Điều hành xe Kho hàng mới Quản [PERSON_NAME] lý chuyến Quản lý kiểm kho Báo cáo…" at bounding box center [17, 210] width 35 height 420
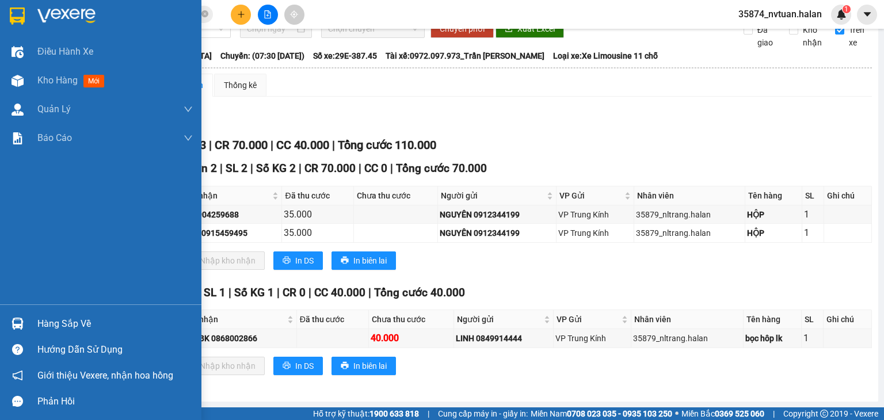
click at [20, 321] on img at bounding box center [18, 324] width 12 height 12
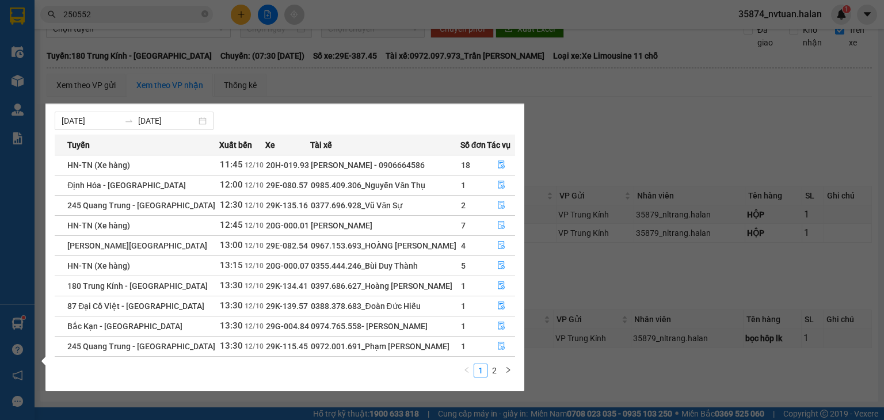
click at [17, 325] on div "Điều hành xe Kho hàng mới Quản [PERSON_NAME] lý chuyến Quản lý kiểm kho Báo cáo…" at bounding box center [17, 210] width 35 height 420
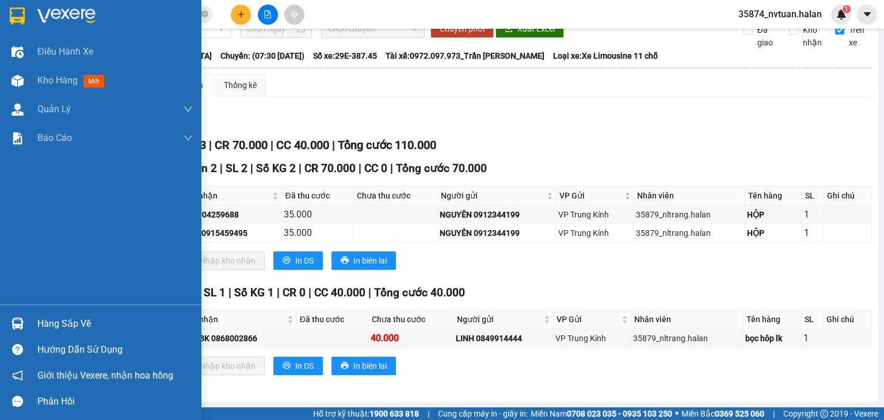
click at [17, 325] on img at bounding box center [18, 324] width 12 height 12
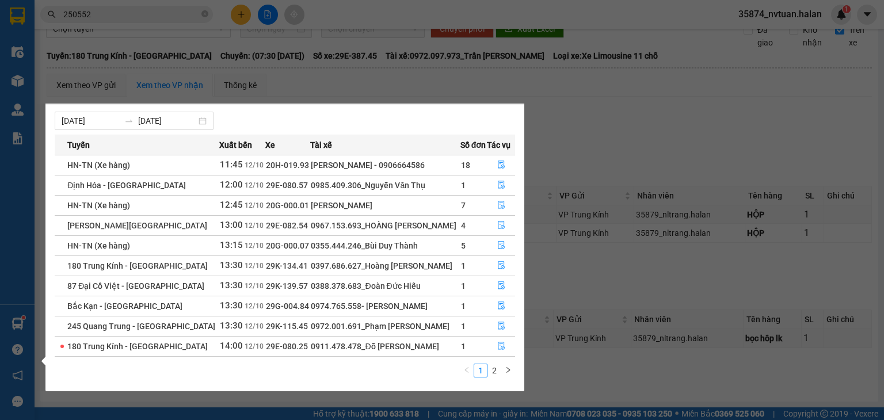
click at [18, 323] on div "Điều hành xe Kho hàng mới Quản [PERSON_NAME] lý chuyến Quản lý kiểm kho Báo cáo…" at bounding box center [17, 210] width 35 height 420
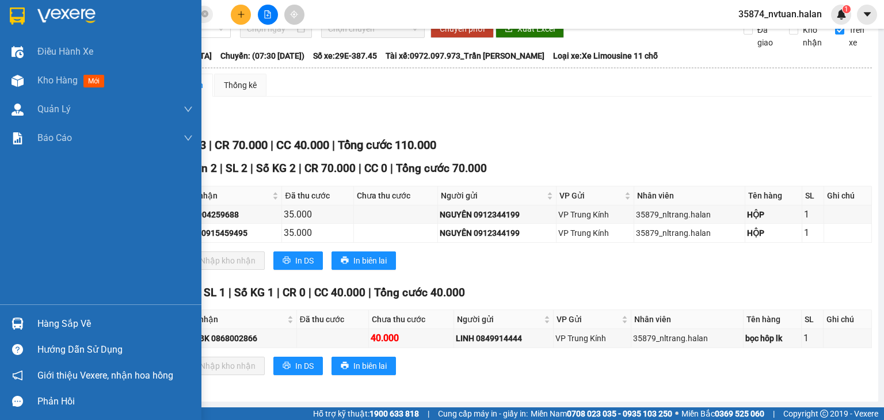
click at [18, 323] on img at bounding box center [18, 324] width 12 height 12
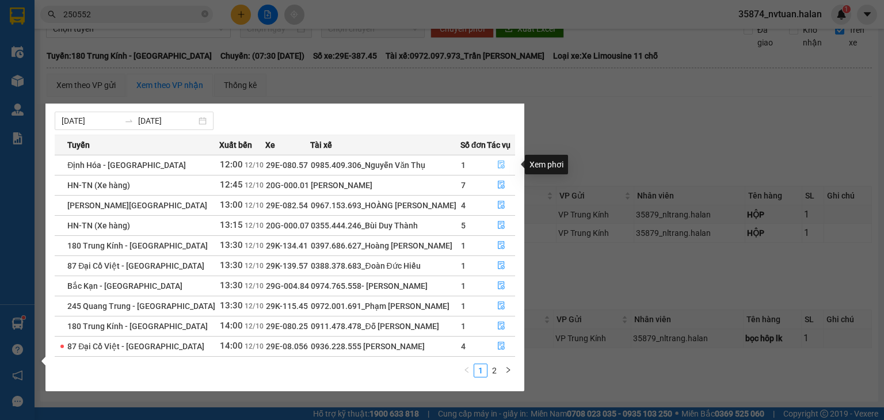
click at [498, 163] on icon "file-done" at bounding box center [501, 165] width 8 height 8
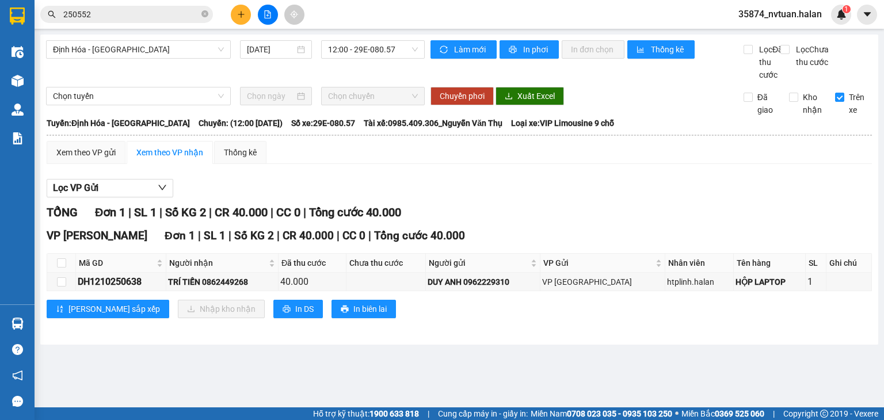
click at [150, 13] on input "250552" at bounding box center [131, 14] width 136 height 13
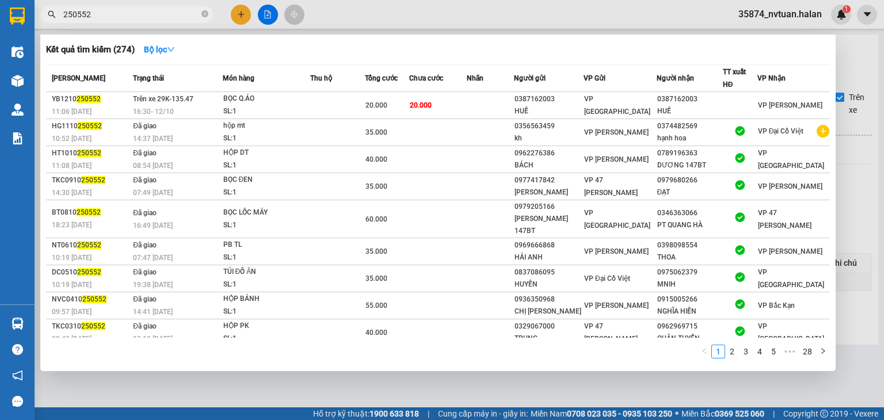
click at [150, 13] on input "250552" at bounding box center [131, 14] width 136 height 13
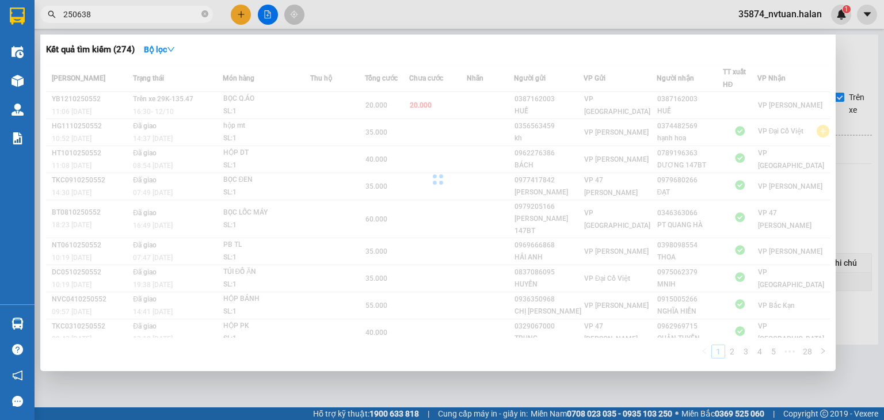
type input "250638"
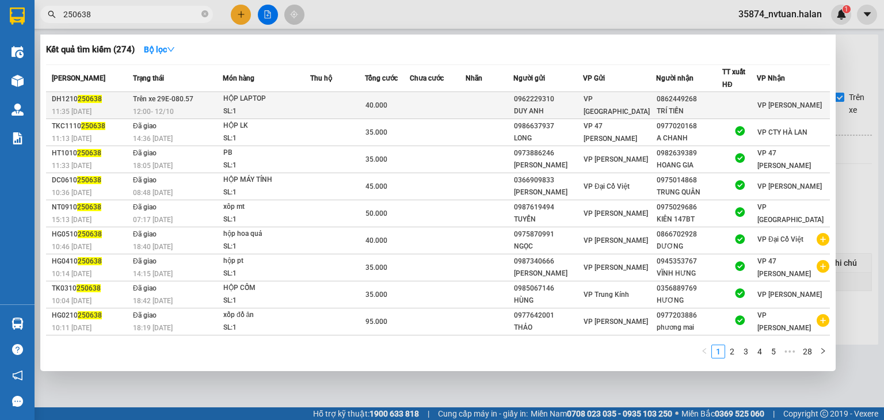
click at [672, 106] on div "TRÍ TIẾN" at bounding box center [689, 111] width 65 height 12
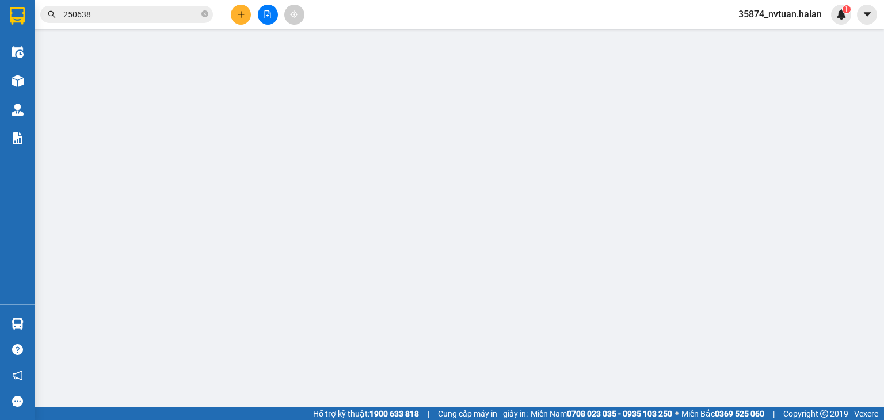
type input "0962229310"
type input "DUY ANH"
type input "0862449268"
type input "TRÍ TIẾN"
type input "0"
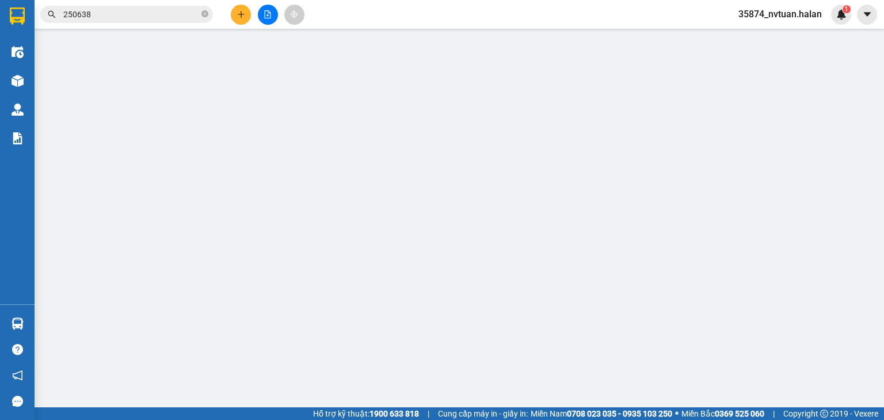
type input "40.000"
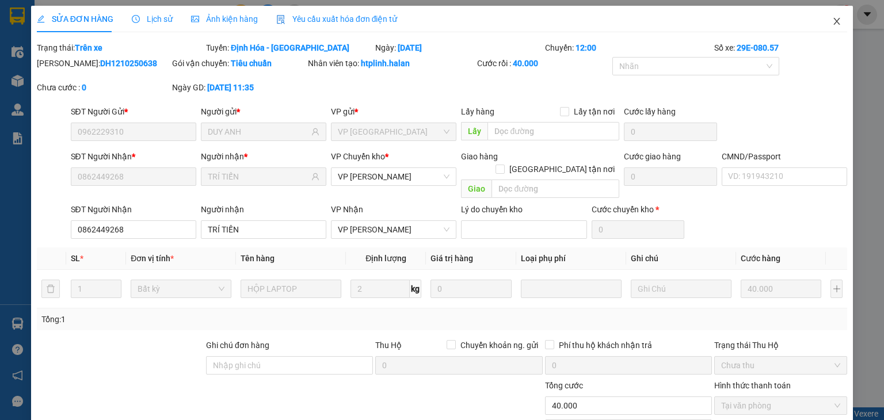
click at [834, 21] on icon "close" at bounding box center [837, 21] width 6 height 7
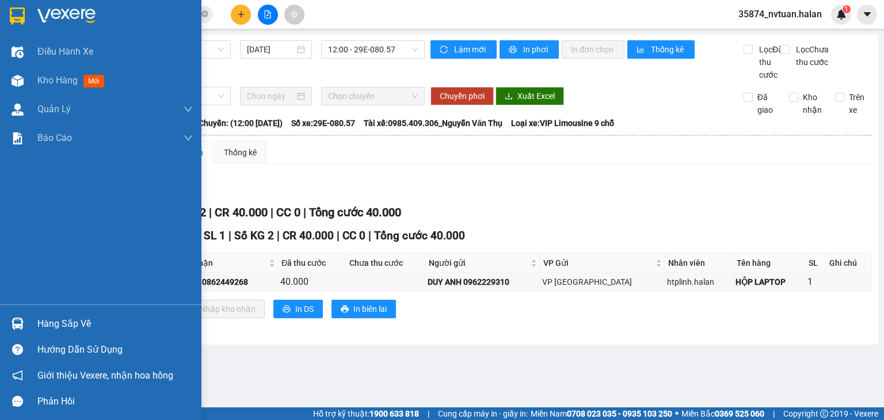
click at [18, 326] on img at bounding box center [18, 324] width 12 height 12
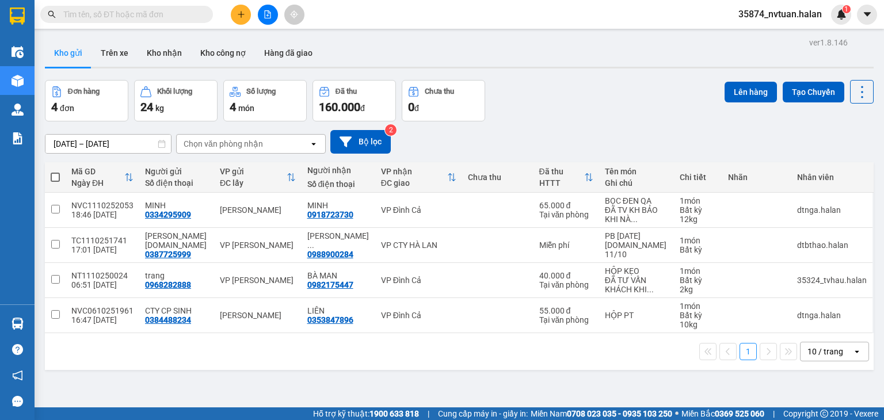
click at [127, 13] on input "text" at bounding box center [131, 14] width 136 height 13
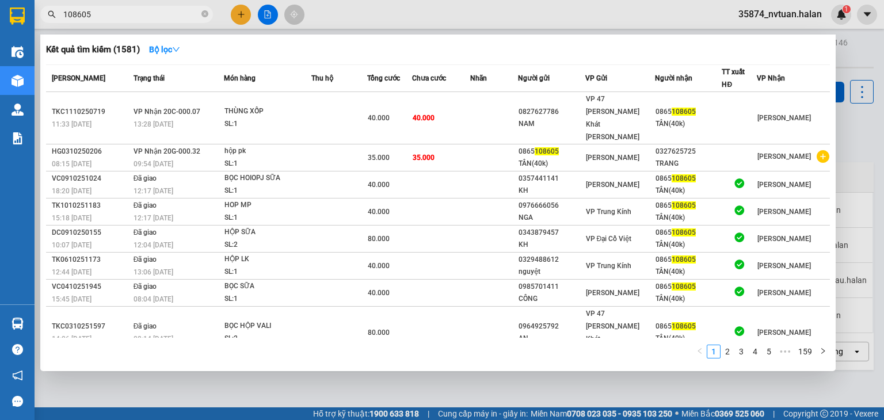
type input "108605"
